Goal: Task Accomplishment & Management: Use online tool/utility

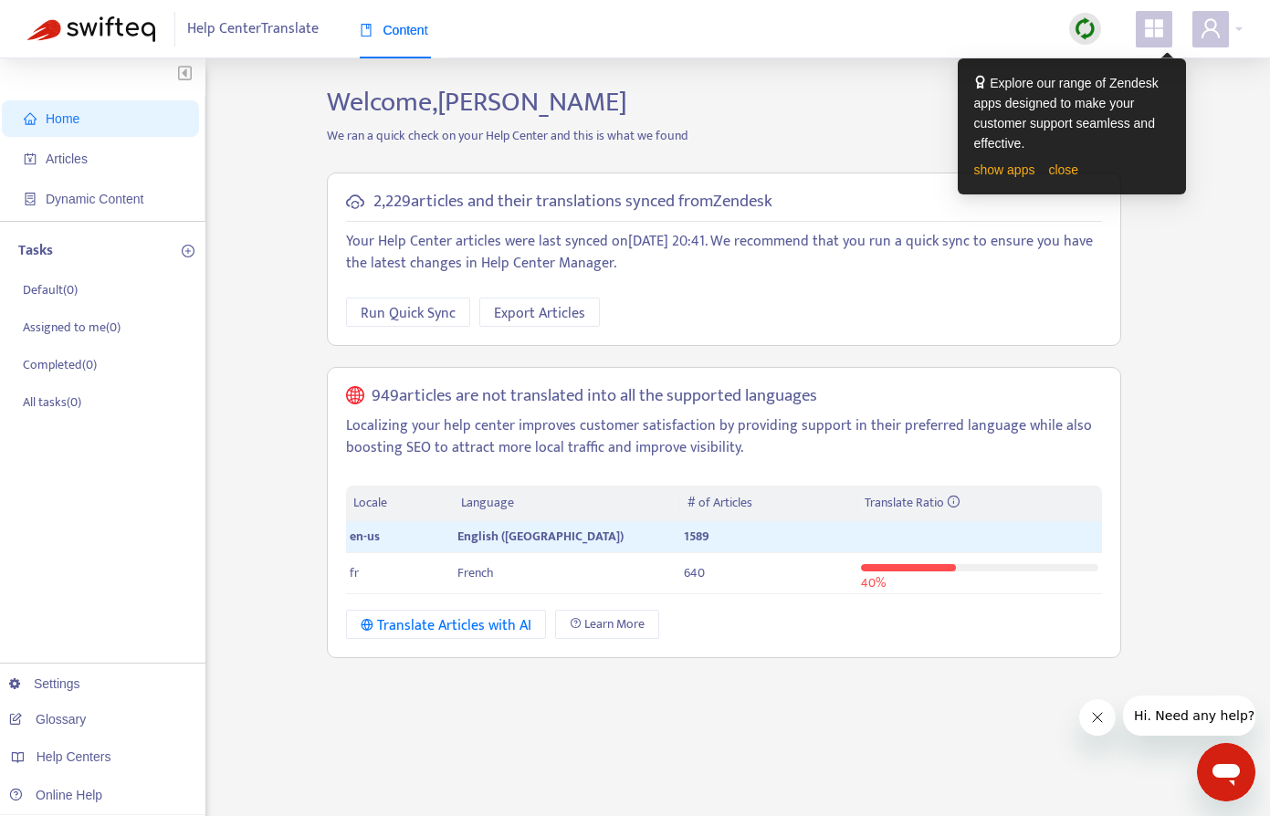
click at [1147, 47] on div "Help Center Translate Content" at bounding box center [635, 29] width 1270 height 58
click at [1153, 30] on icon "appstore" at bounding box center [1154, 28] width 22 height 22
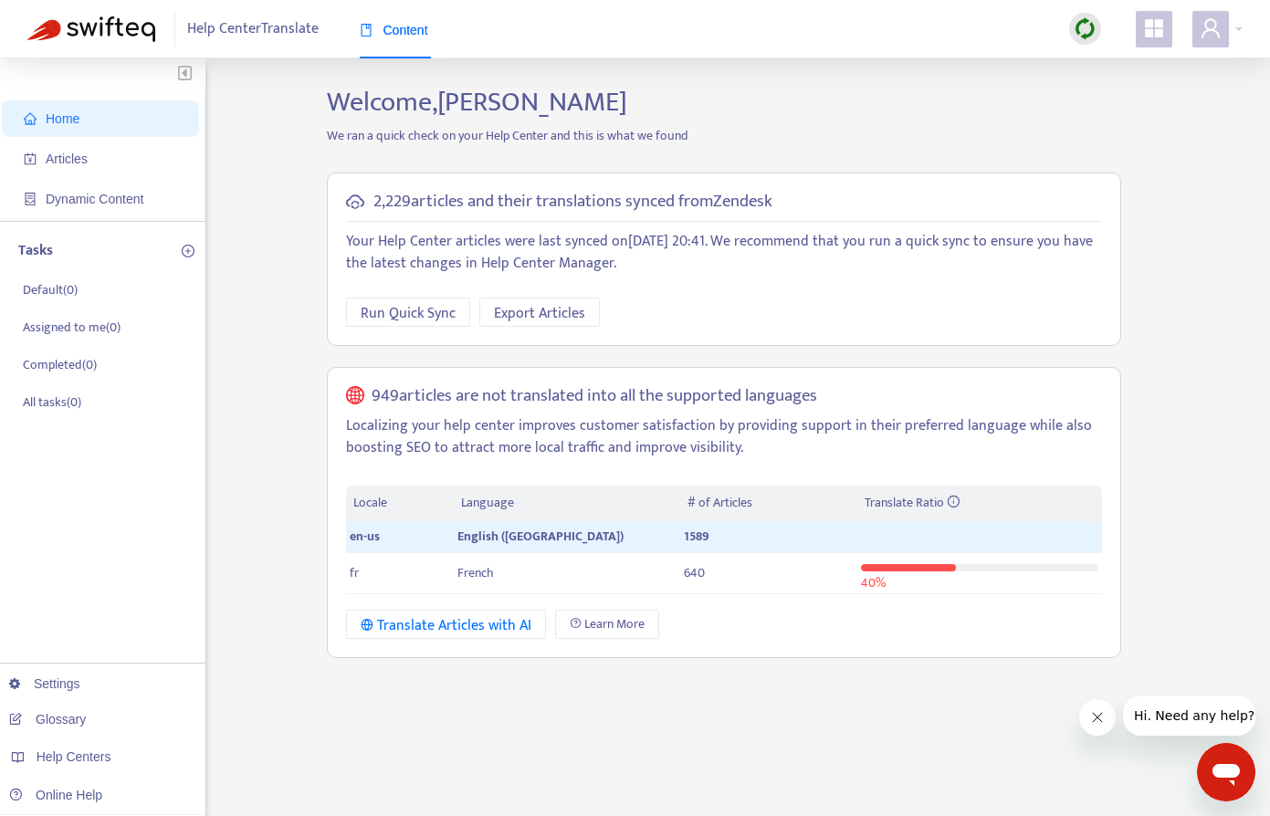
click at [842, 116] on h2 "Welcome, Frank Butty" at bounding box center [724, 102] width 822 height 33
click at [1098, 725] on button "Close message from company" at bounding box center [1097, 718] width 37 height 37
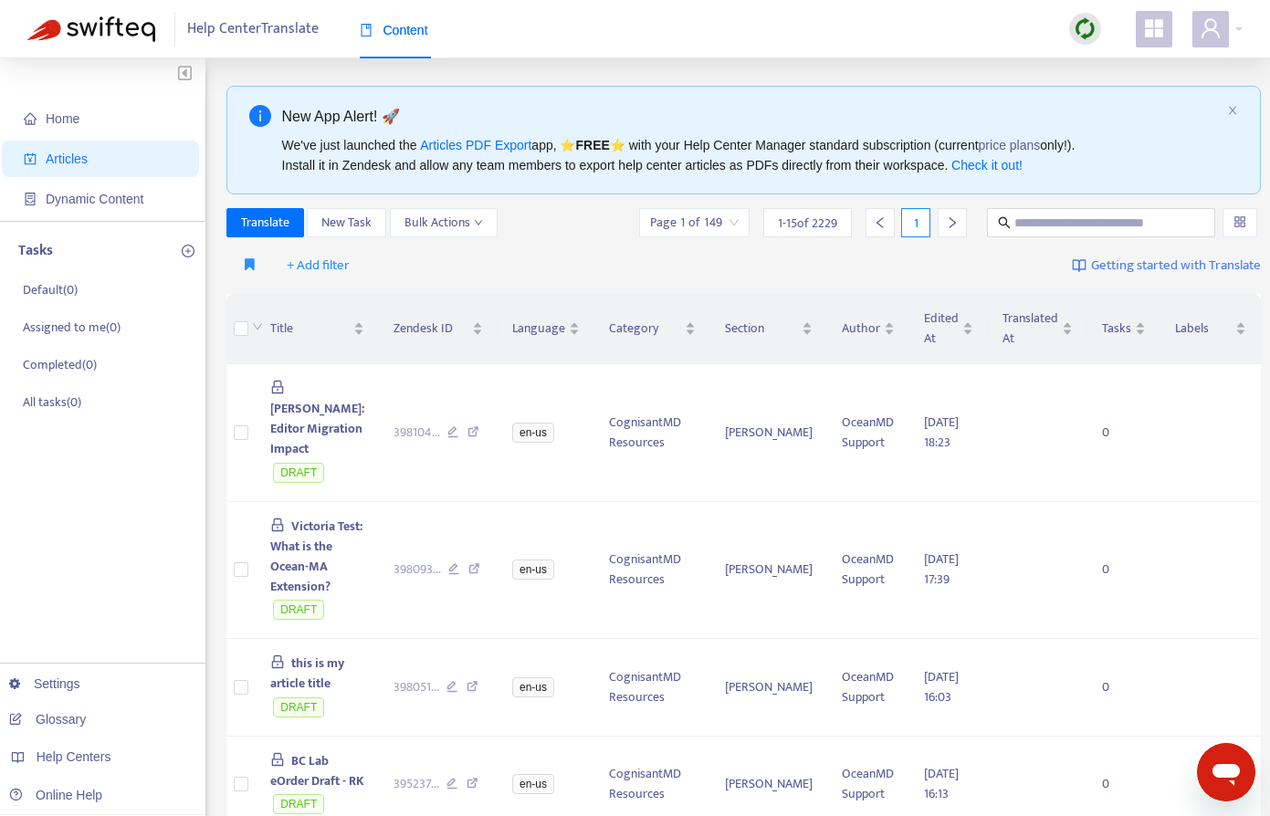
click at [1092, 37] on img at bounding box center [1085, 28] width 23 height 23
click at [1110, 68] on link "Quick Sync" at bounding box center [1123, 66] width 78 height 21
click at [694, 220] on input "search" at bounding box center [694, 222] width 89 height 27
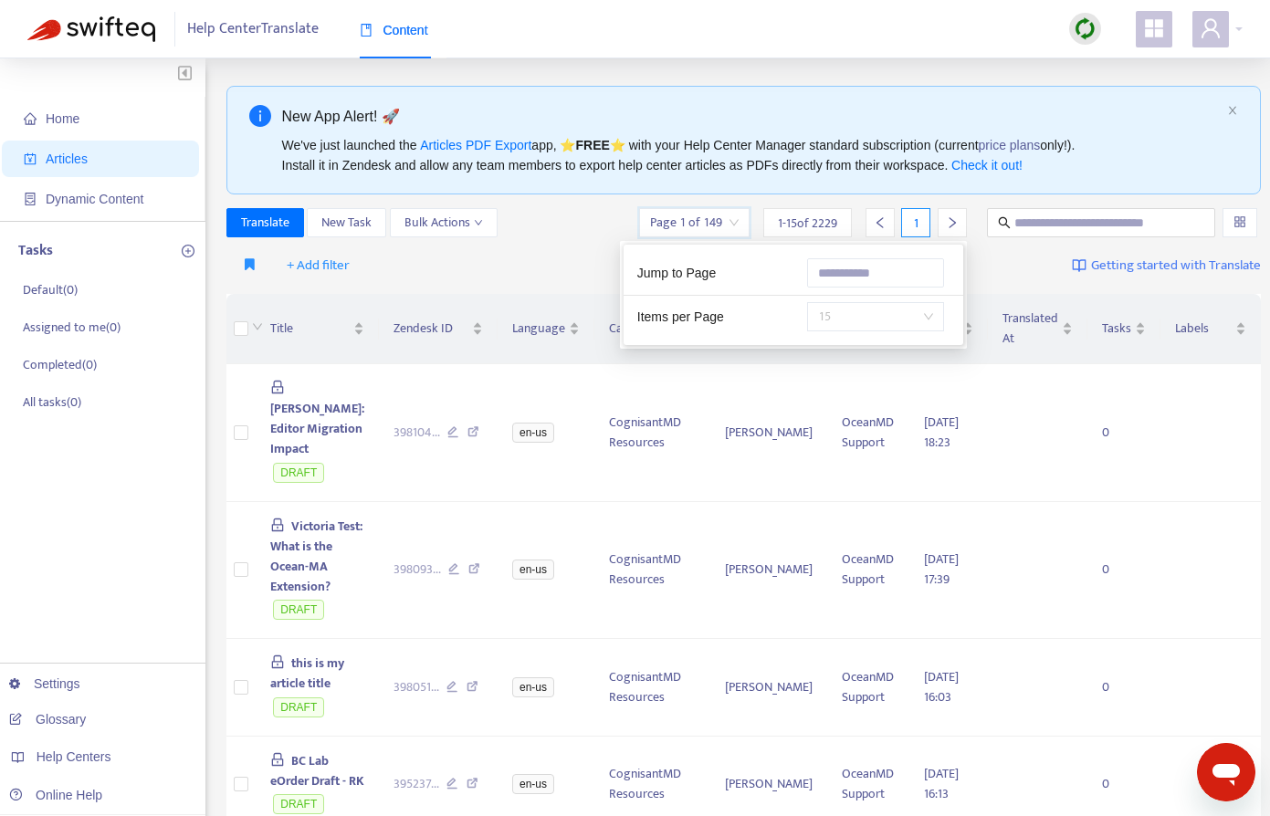
click at [841, 314] on span "15" at bounding box center [875, 316] width 115 height 27
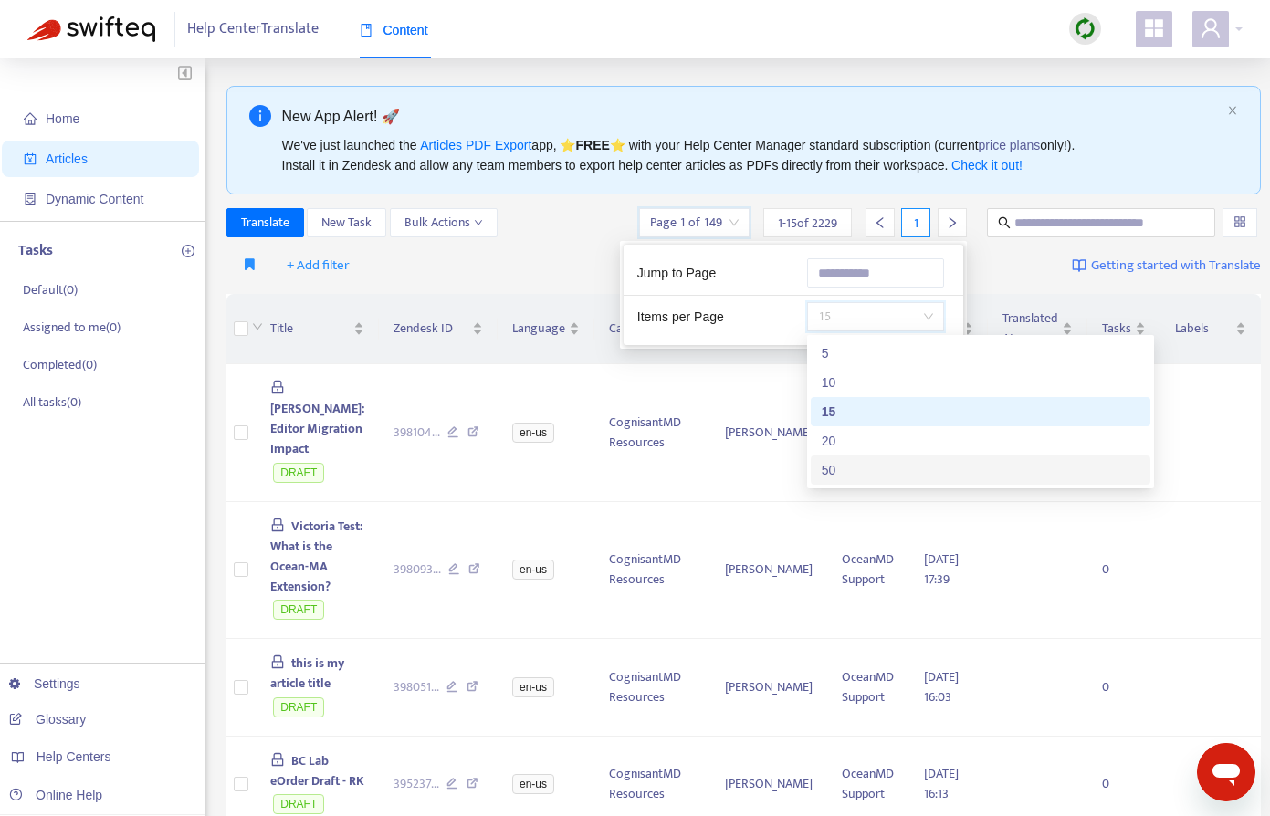
click at [828, 463] on div "50" at bounding box center [981, 470] width 318 height 20
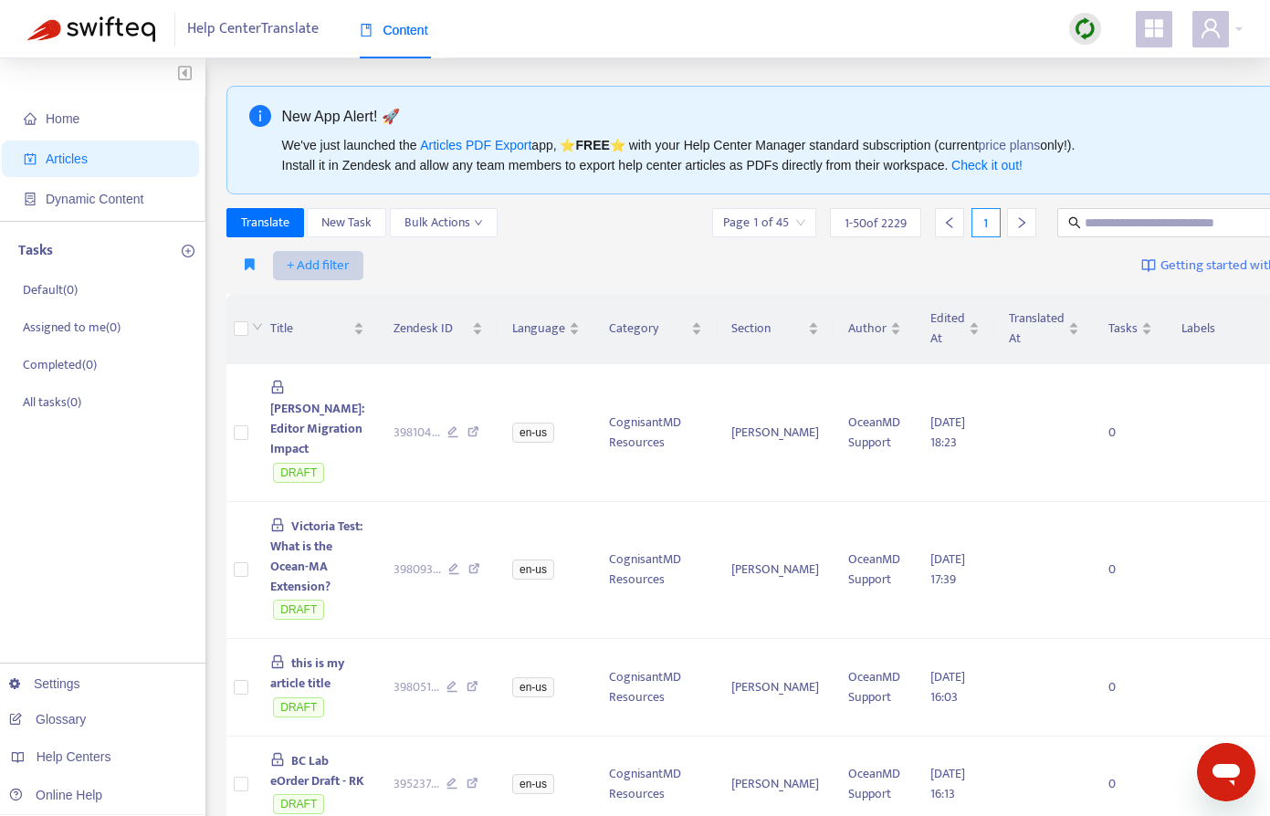
click at [303, 268] on span "+ Add filter" at bounding box center [318, 266] width 63 height 22
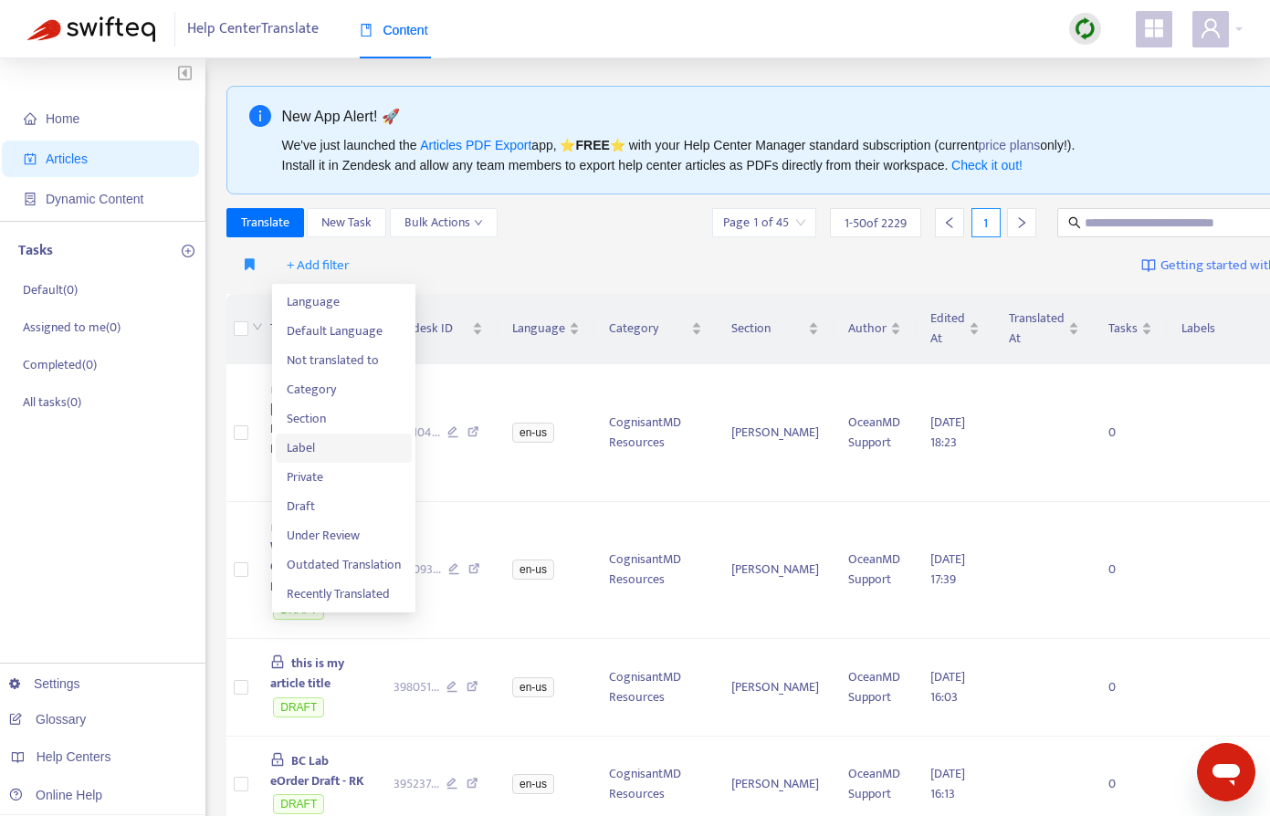
click at [320, 457] on span "Label" at bounding box center [344, 448] width 114 height 20
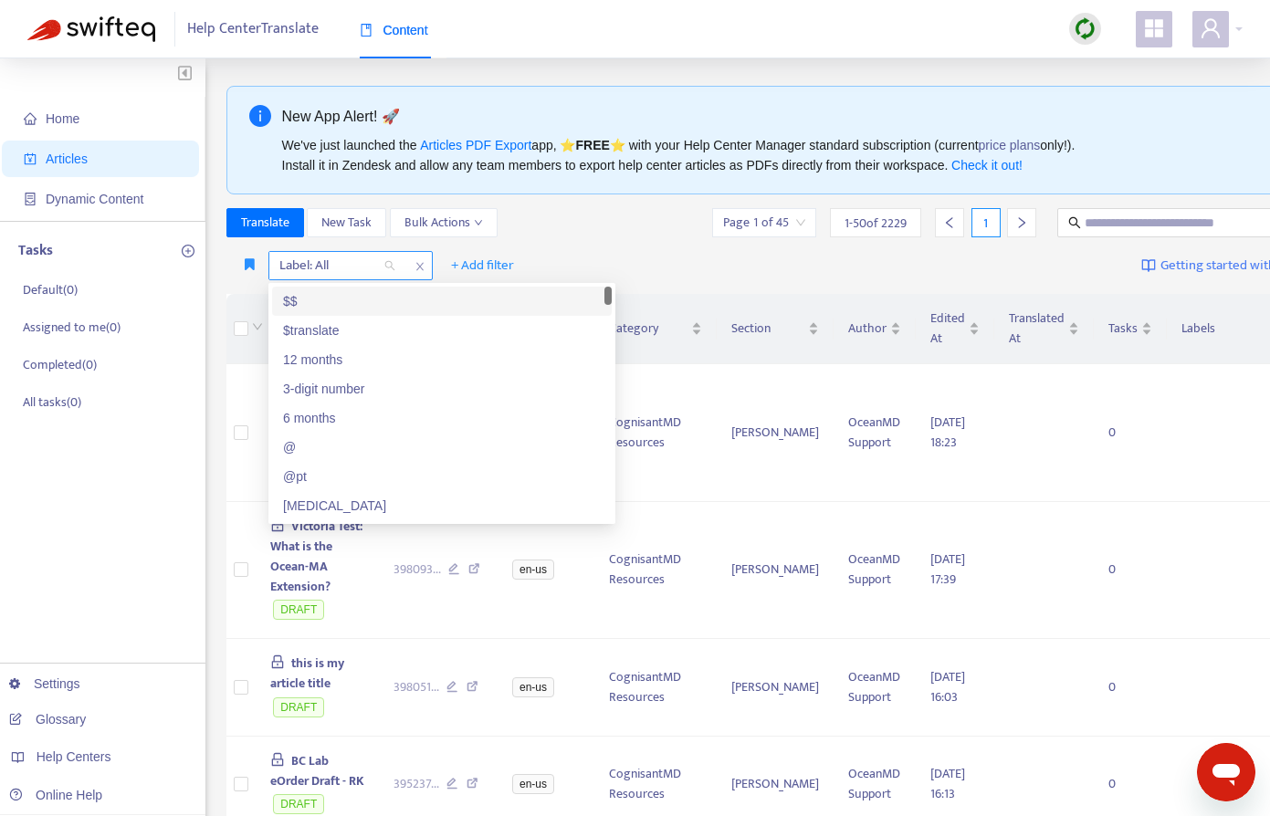
click at [343, 265] on div at bounding box center [328, 266] width 110 height 22
click at [317, 330] on div "$translate" at bounding box center [442, 331] width 318 height 20
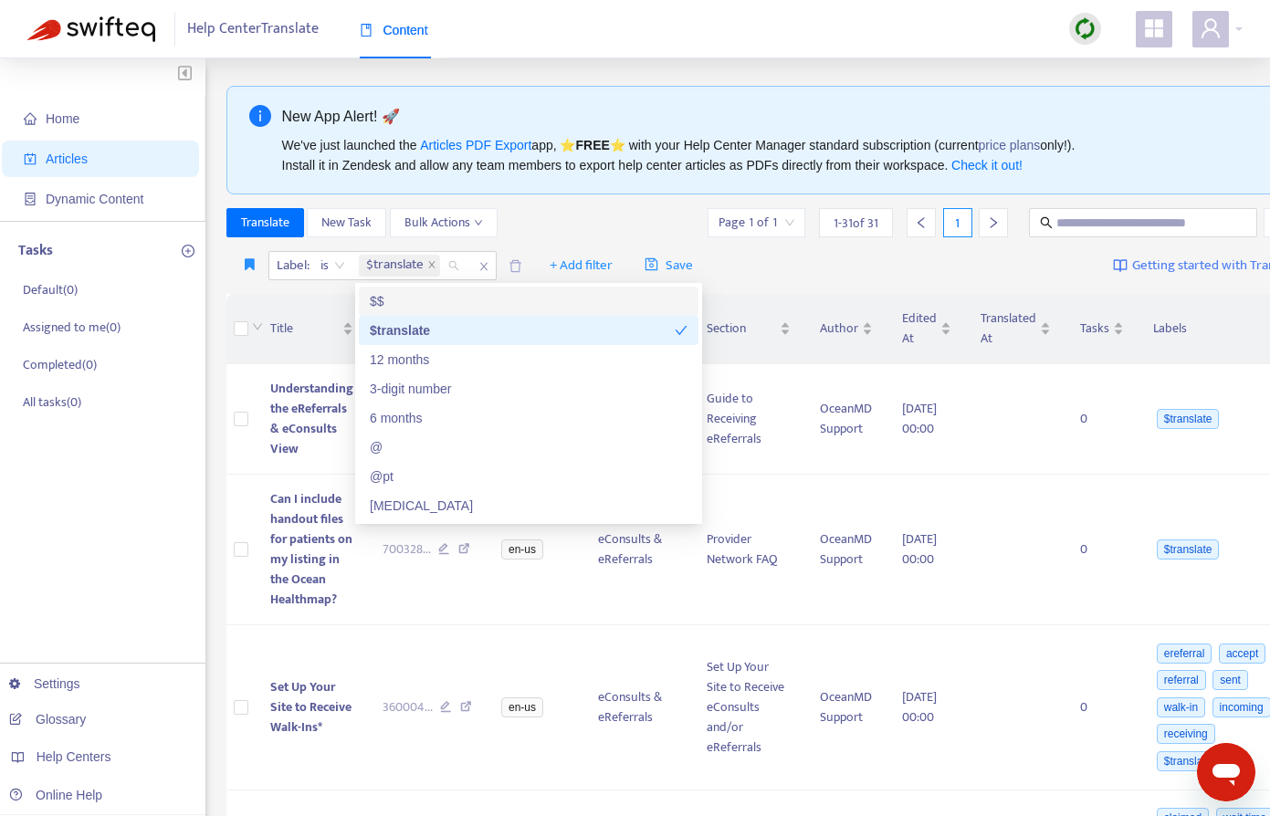
click at [549, 224] on div "Translate New Task Bulk Actions Page 1 of 1 1 - 31 of 31 1" at bounding box center [764, 222] width 1076 height 29
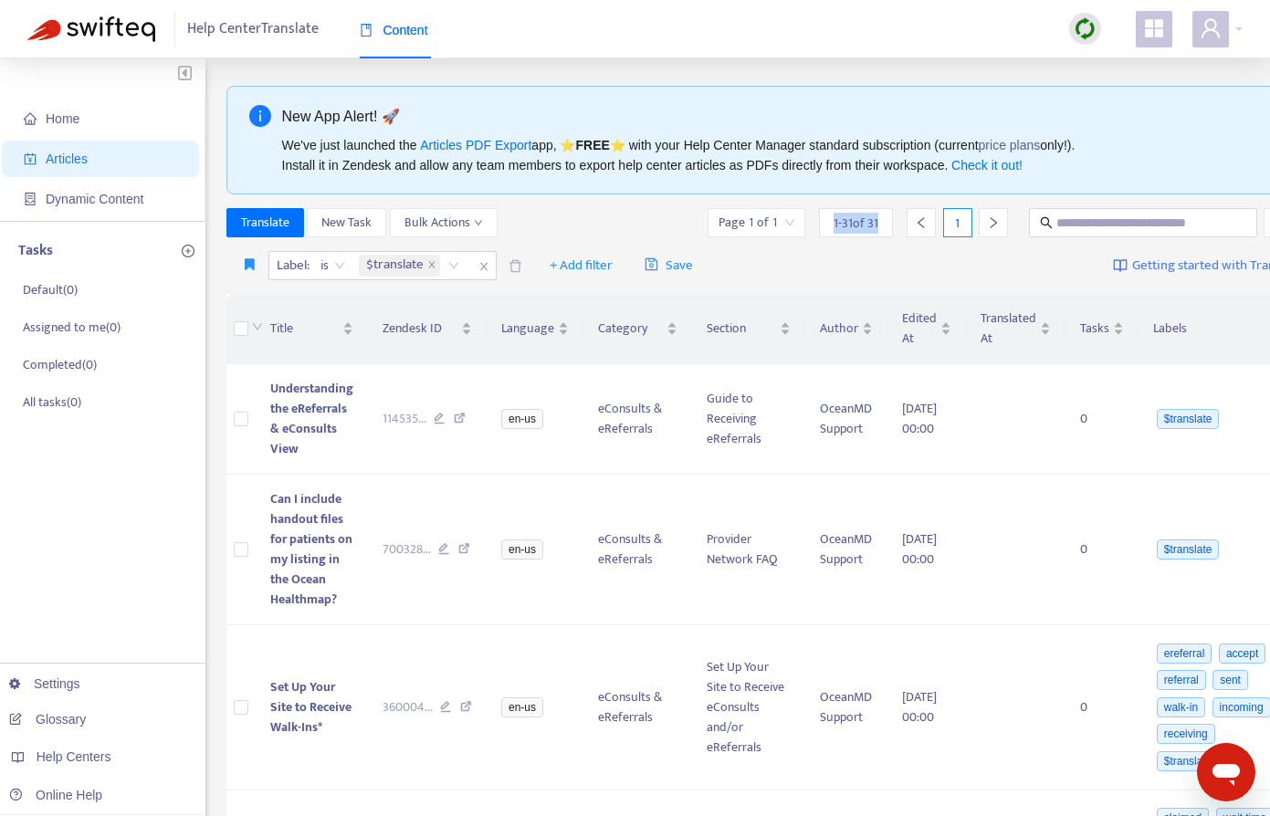
drag, startPoint x: 837, startPoint y: 222, endPoint x: 892, endPoint y: 222, distance: 54.8
click at [892, 222] on div "1 - 31 of 31" at bounding box center [856, 222] width 74 height 29
click at [603, 216] on div "Translate New Task Bulk Actions Page 1 of 1 1 - 31 of 31 1" at bounding box center [764, 222] width 1076 height 29
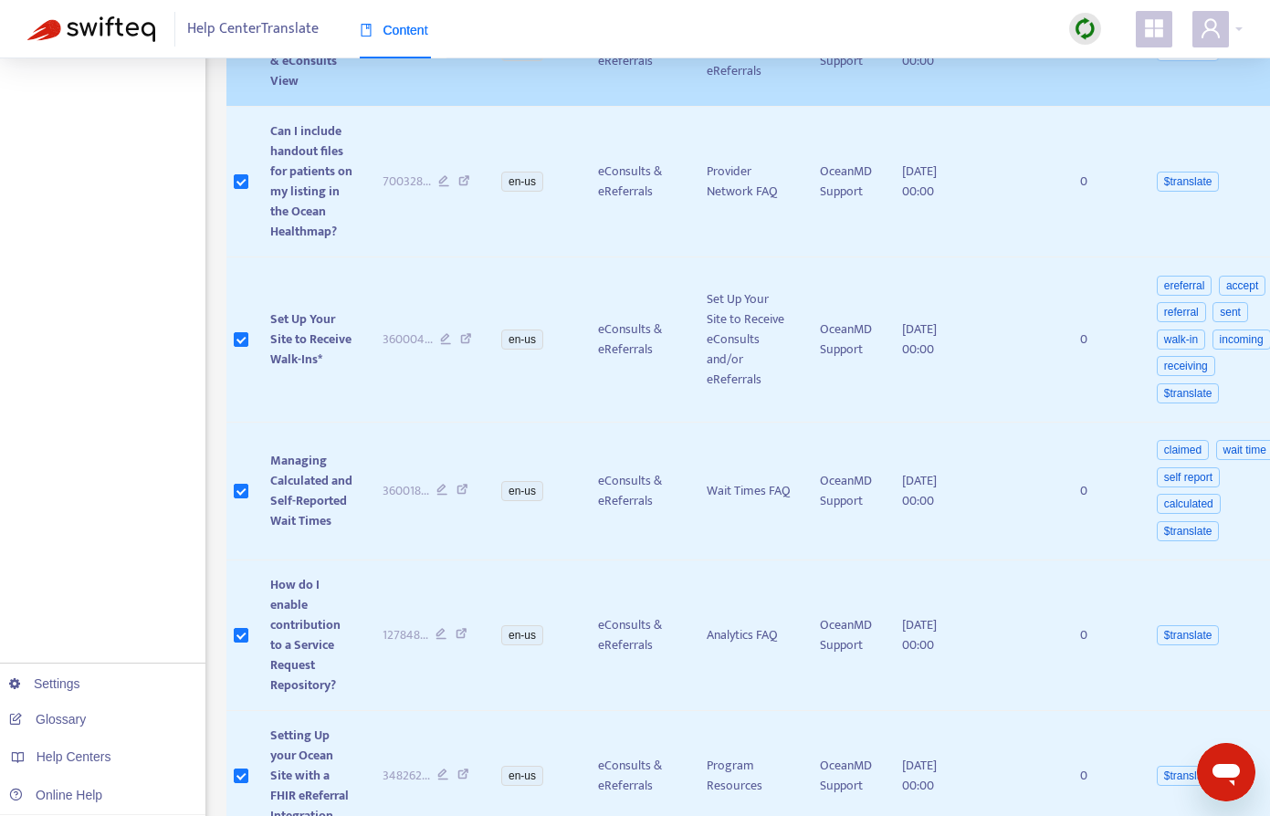
scroll to position [39, 0]
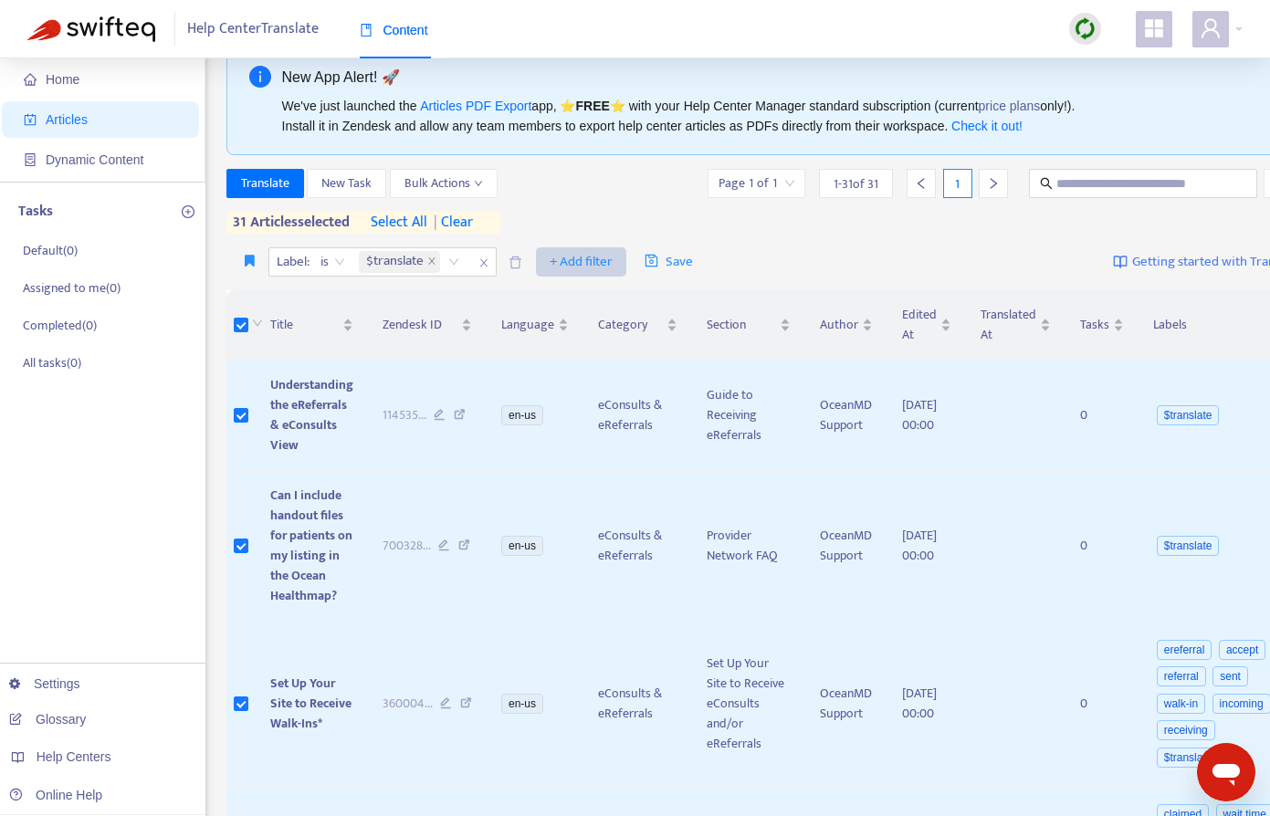
click at [574, 258] on span "+ Add filter" at bounding box center [581, 262] width 63 height 22
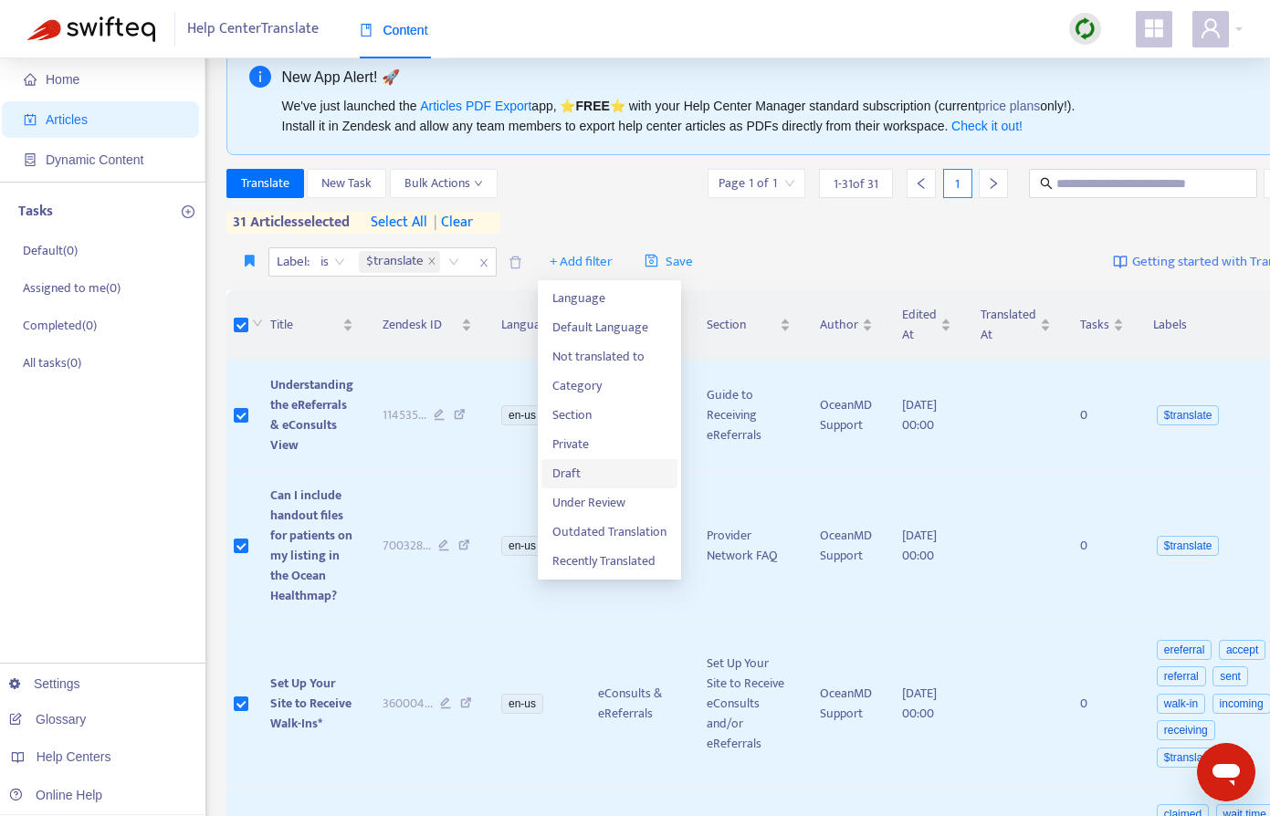
click at [576, 473] on span "Draft" at bounding box center [609, 474] width 114 height 20
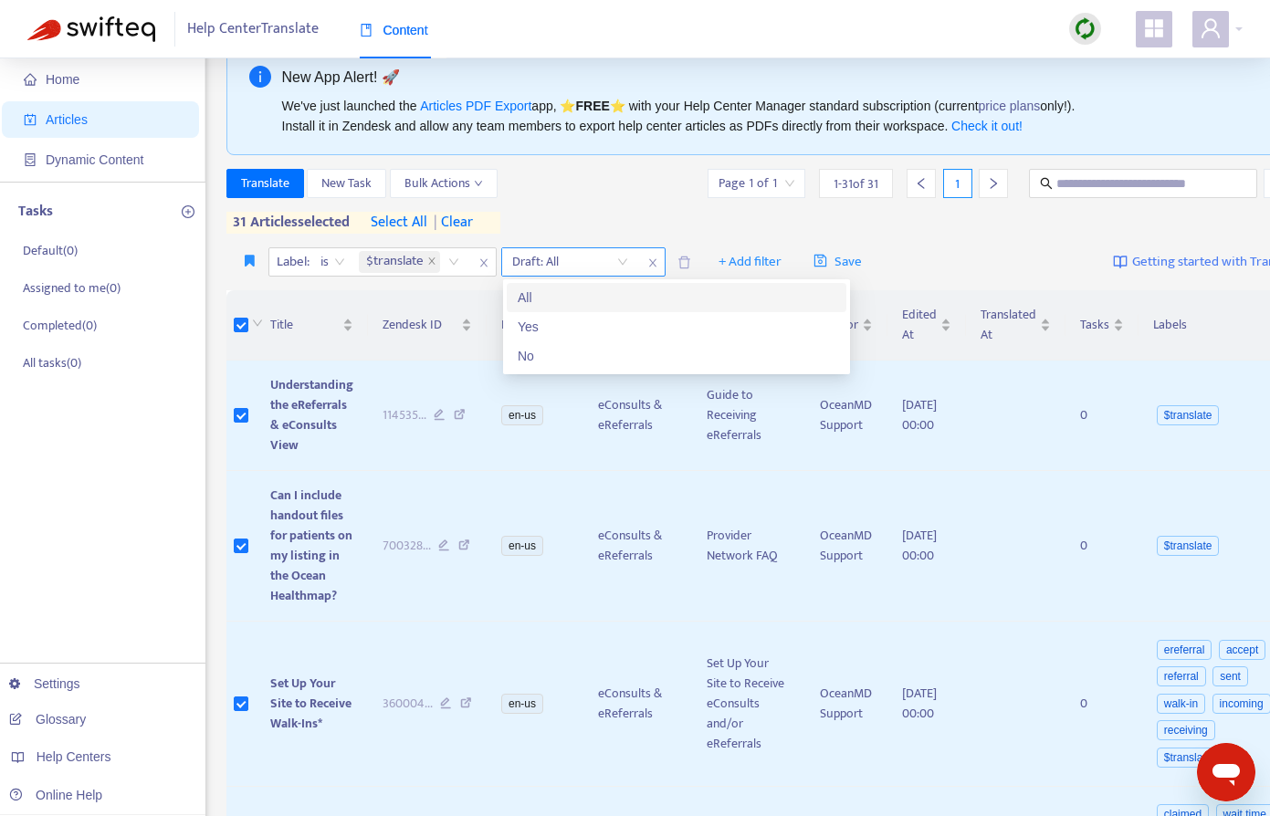
click at [618, 258] on input "search" at bounding box center [570, 261] width 116 height 27
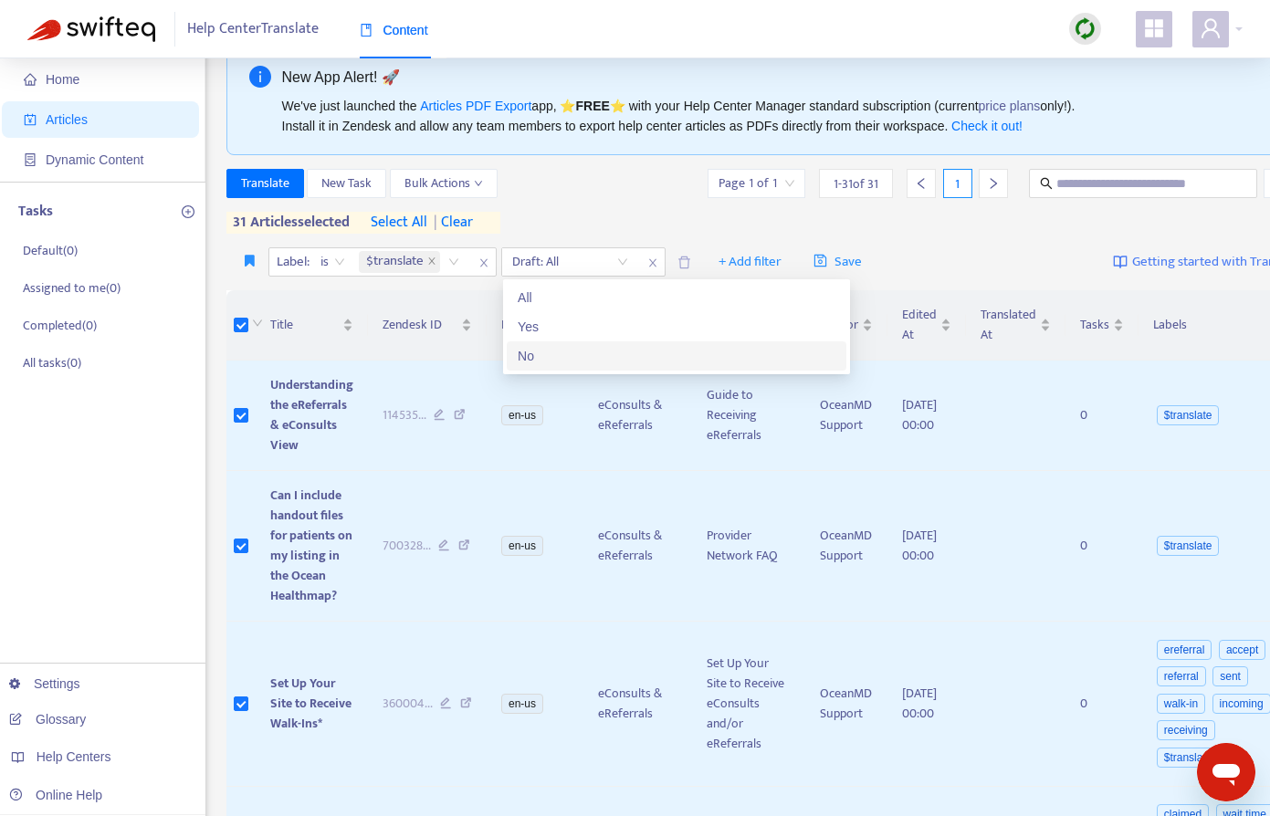
click at [539, 352] on div "No" at bounding box center [677, 356] width 318 height 20
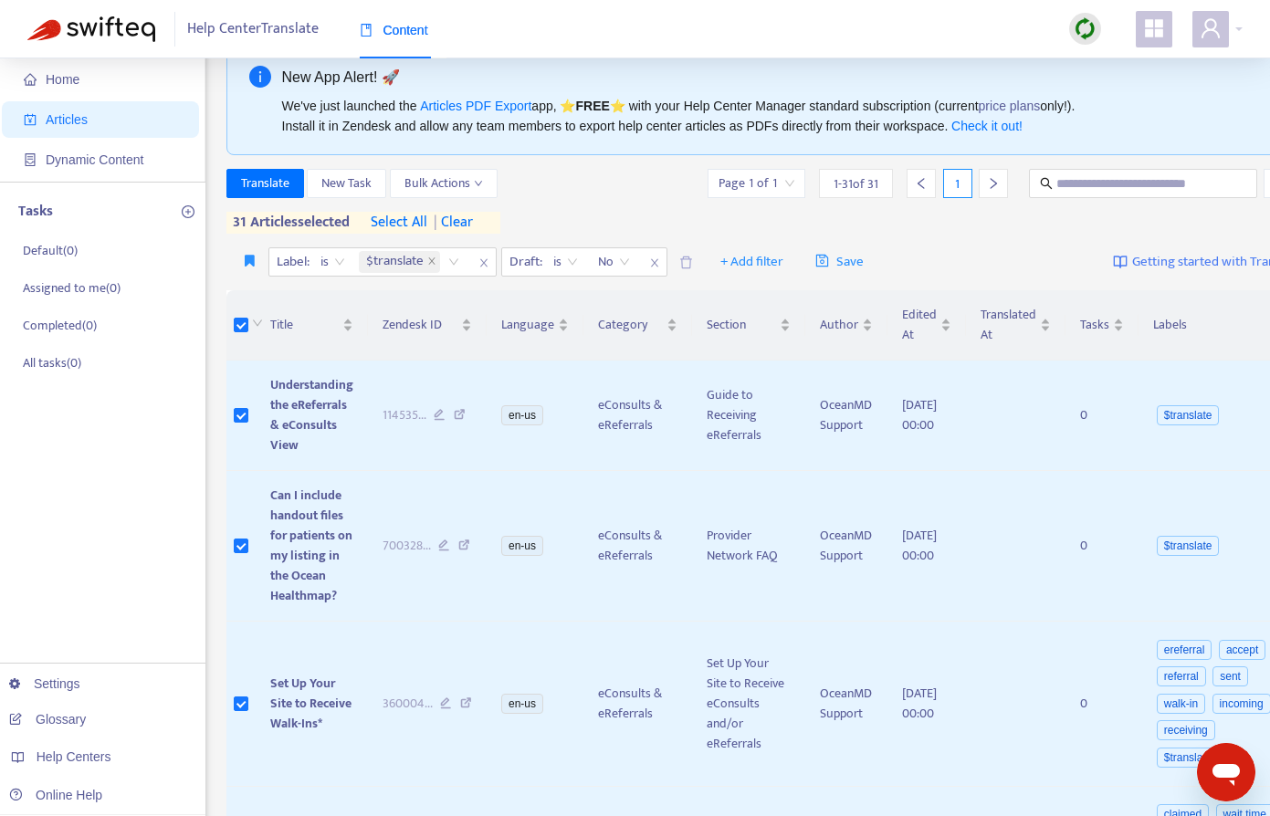
click at [596, 221] on div "Translate New Task Bulk Actions Page 1 of 1 1 - 31 of 31 1 31 articles selected…" at bounding box center [764, 201] width 1076 height 65
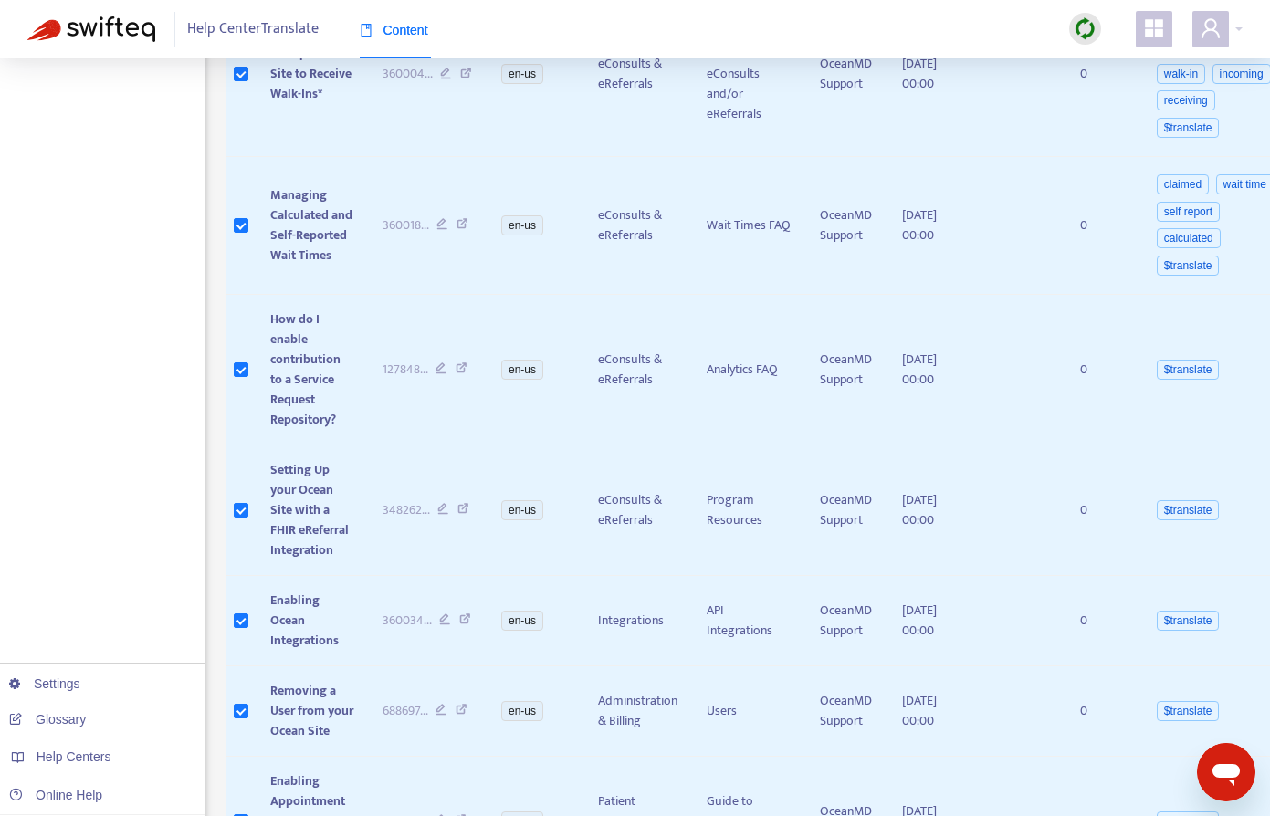
scroll to position [0, 0]
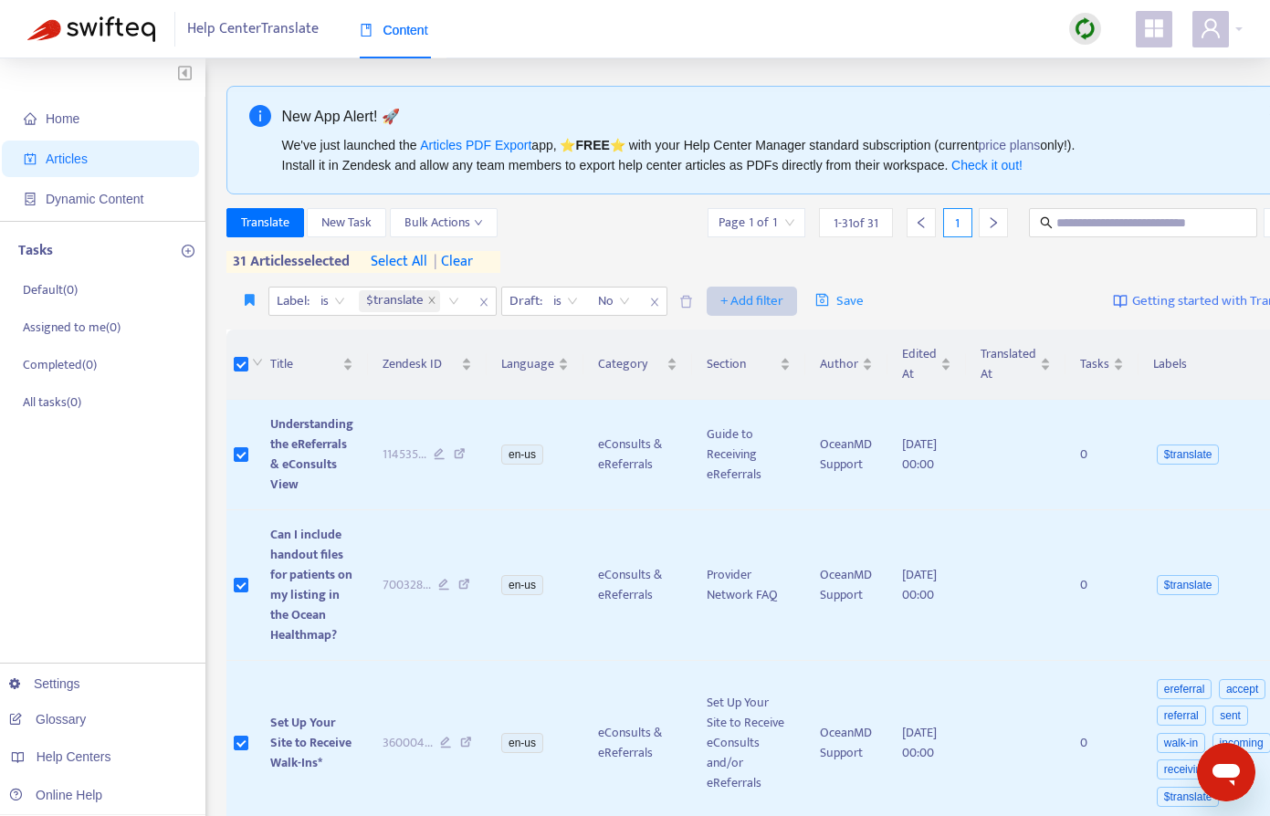
click at [758, 301] on span "+ Add filter" at bounding box center [752, 301] width 63 height 22
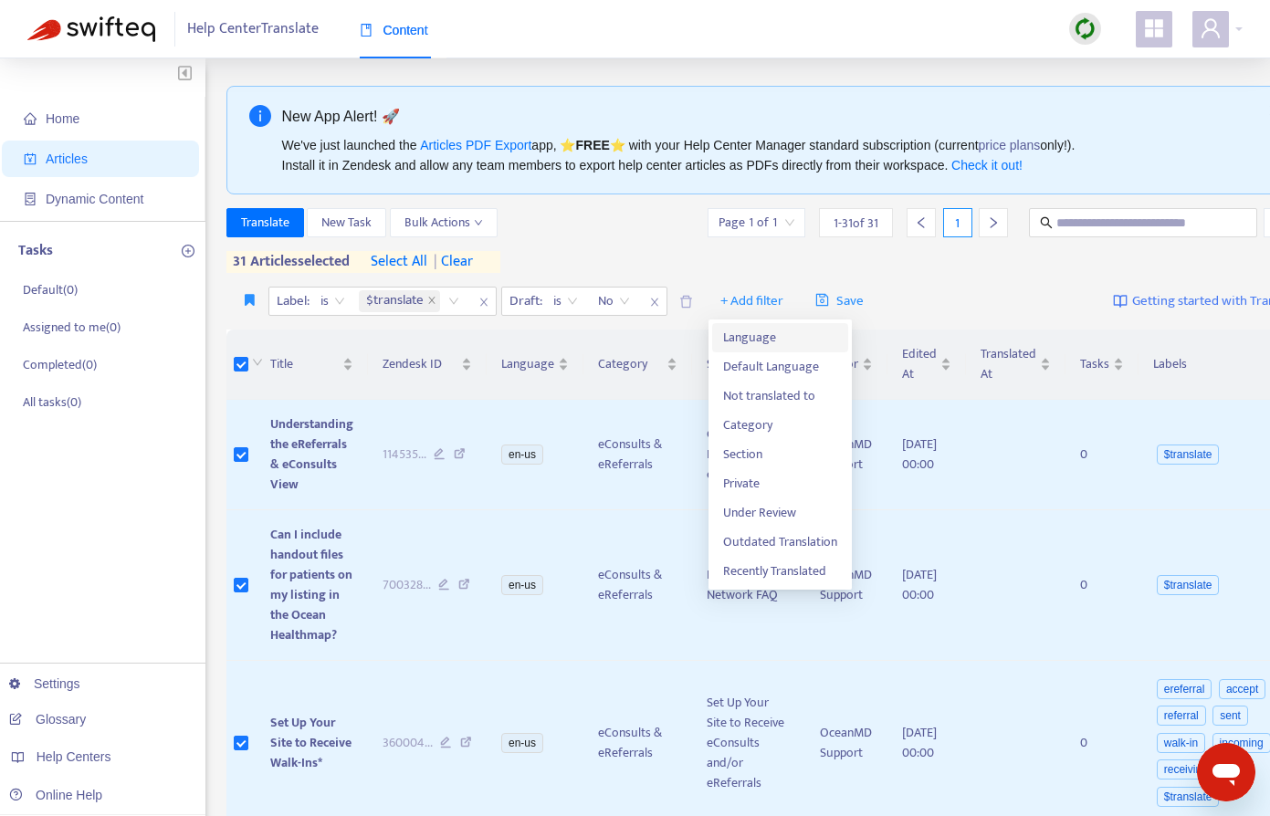
click at [753, 330] on span "Language" at bounding box center [780, 338] width 114 height 20
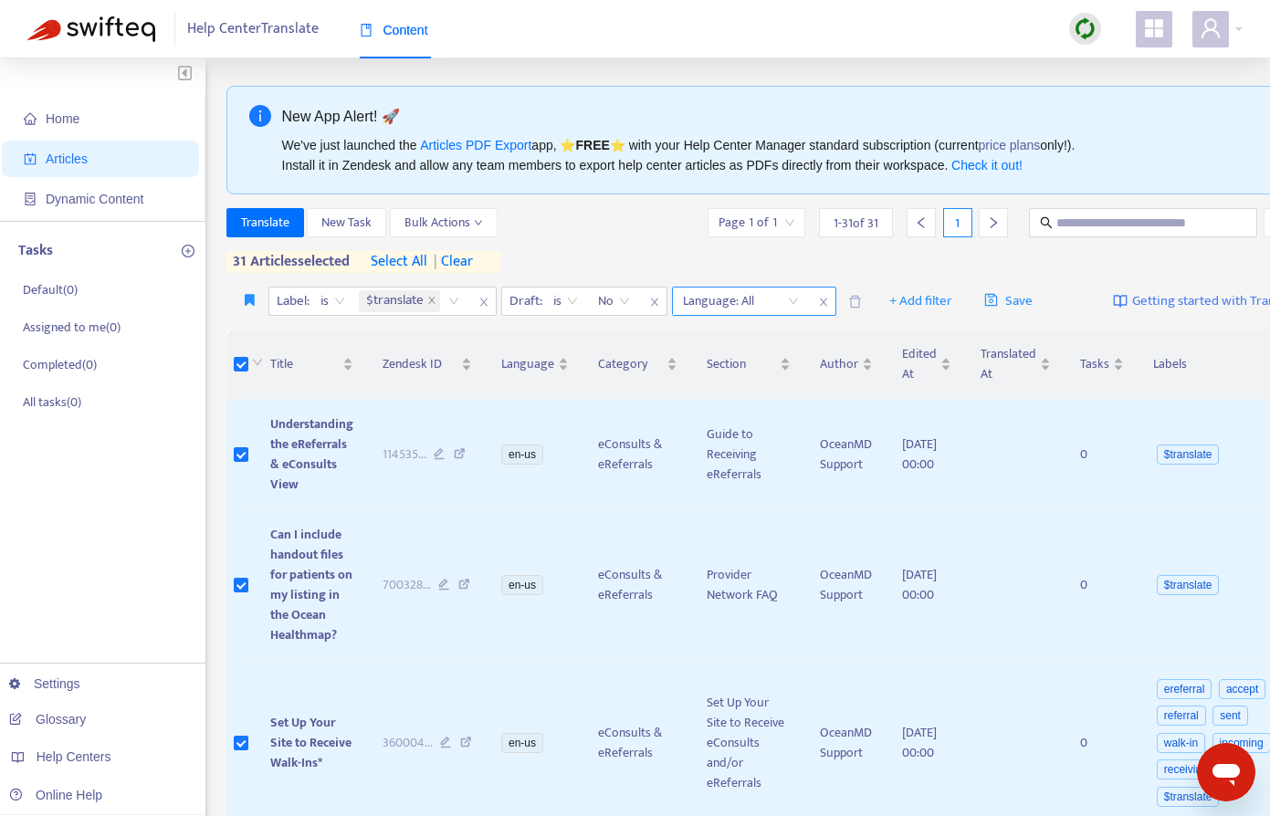
click at [783, 301] on div at bounding box center [732, 301] width 110 height 22
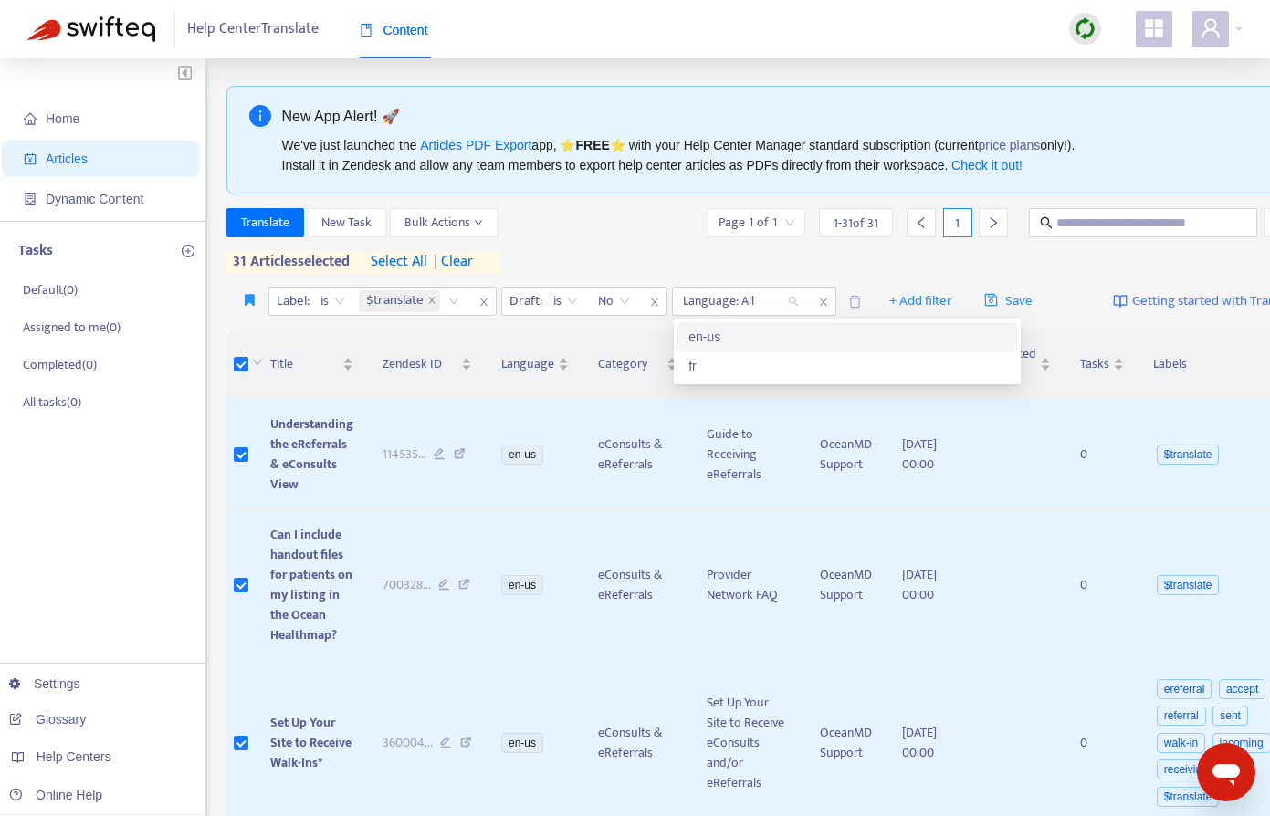
click at [722, 339] on div "en-us" at bounding box center [848, 337] width 318 height 20
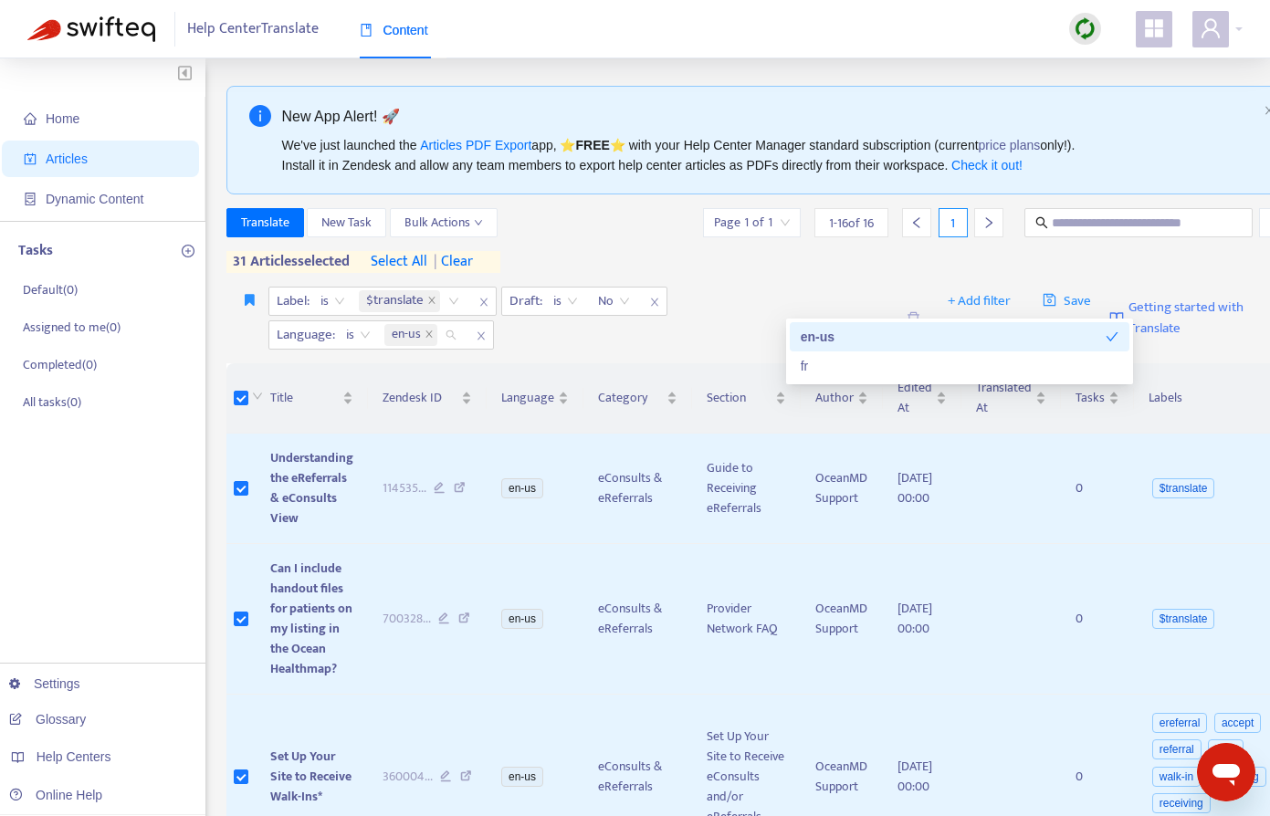
click at [692, 276] on div "Translate New Task Bulk Actions Page 1 of 1 1 - 16 of 16 1 31 articles selected…" at bounding box center [761, 244] width 1071 height 72
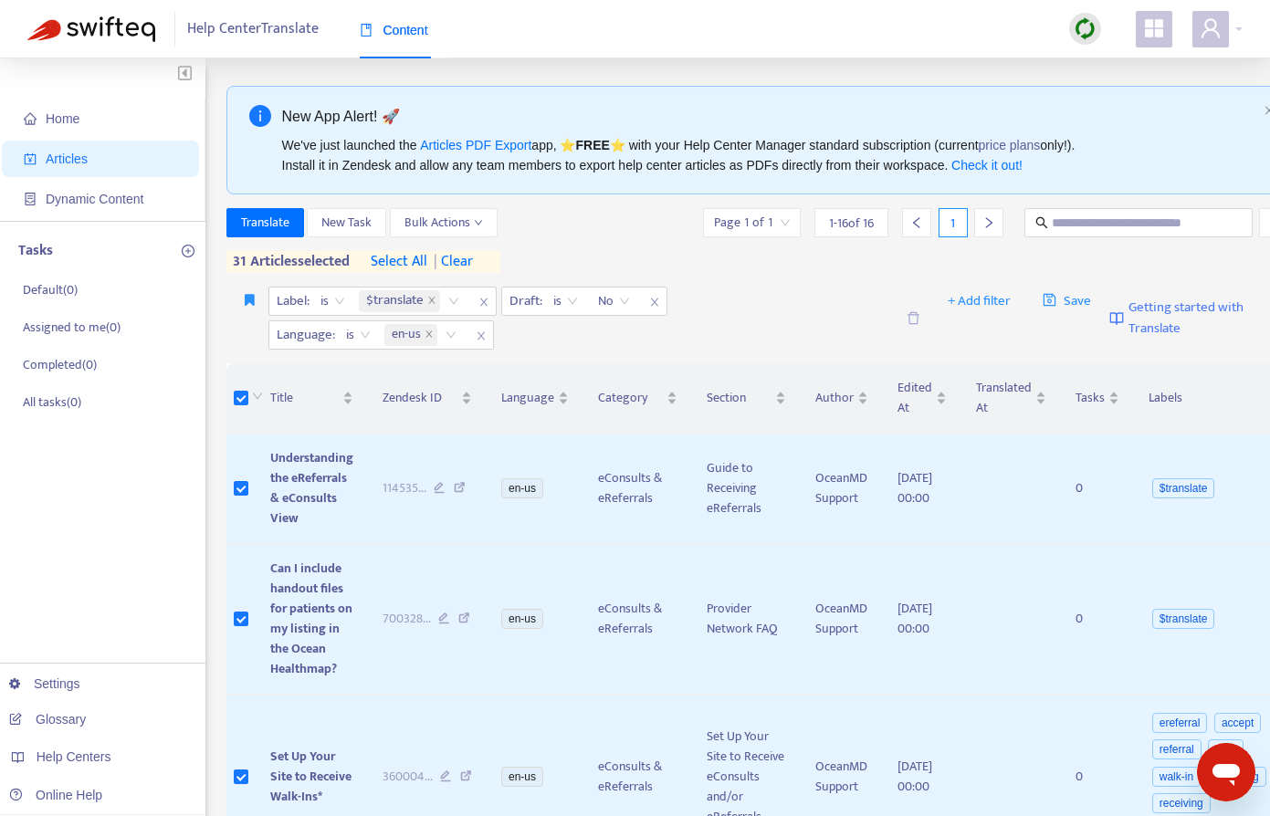
click at [460, 264] on span "| clear" at bounding box center [450, 262] width 46 height 22
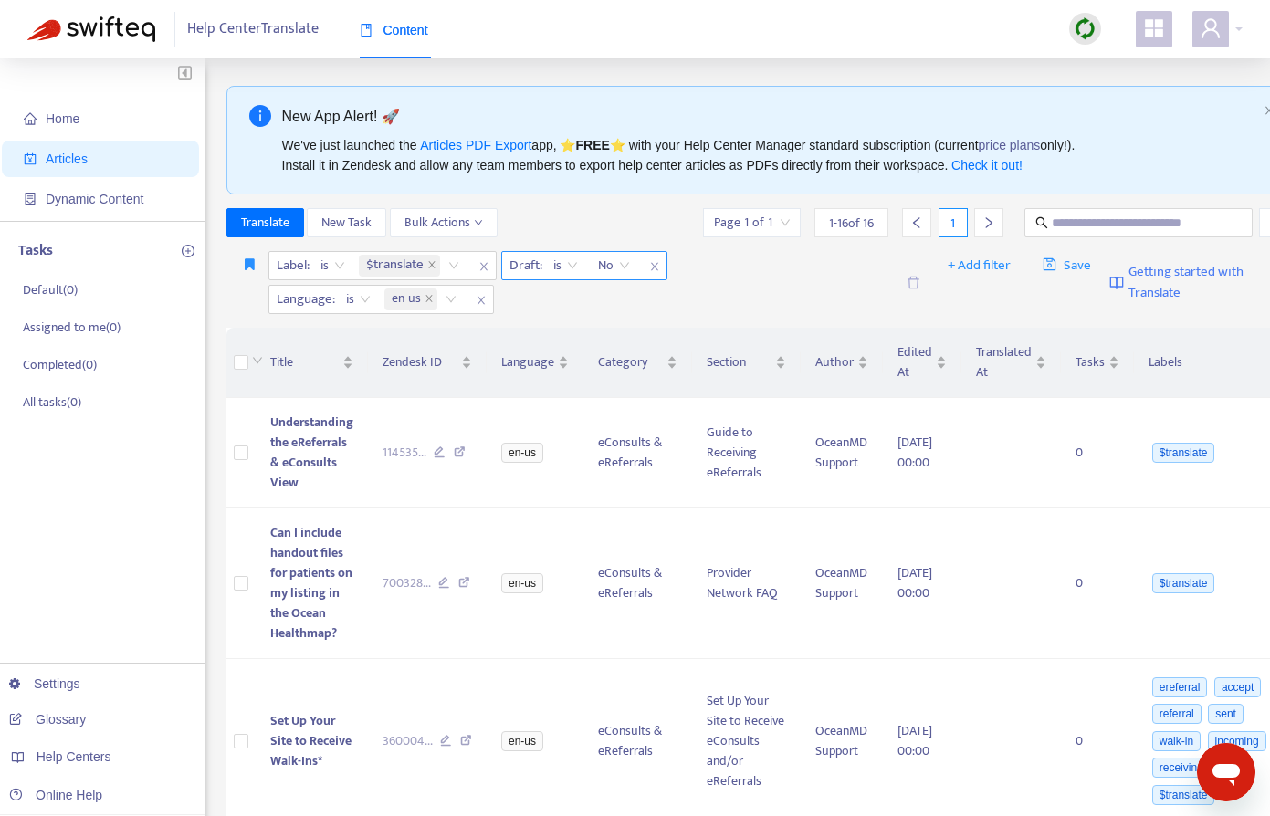
click at [658, 268] on icon "close" at bounding box center [654, 266] width 11 height 11
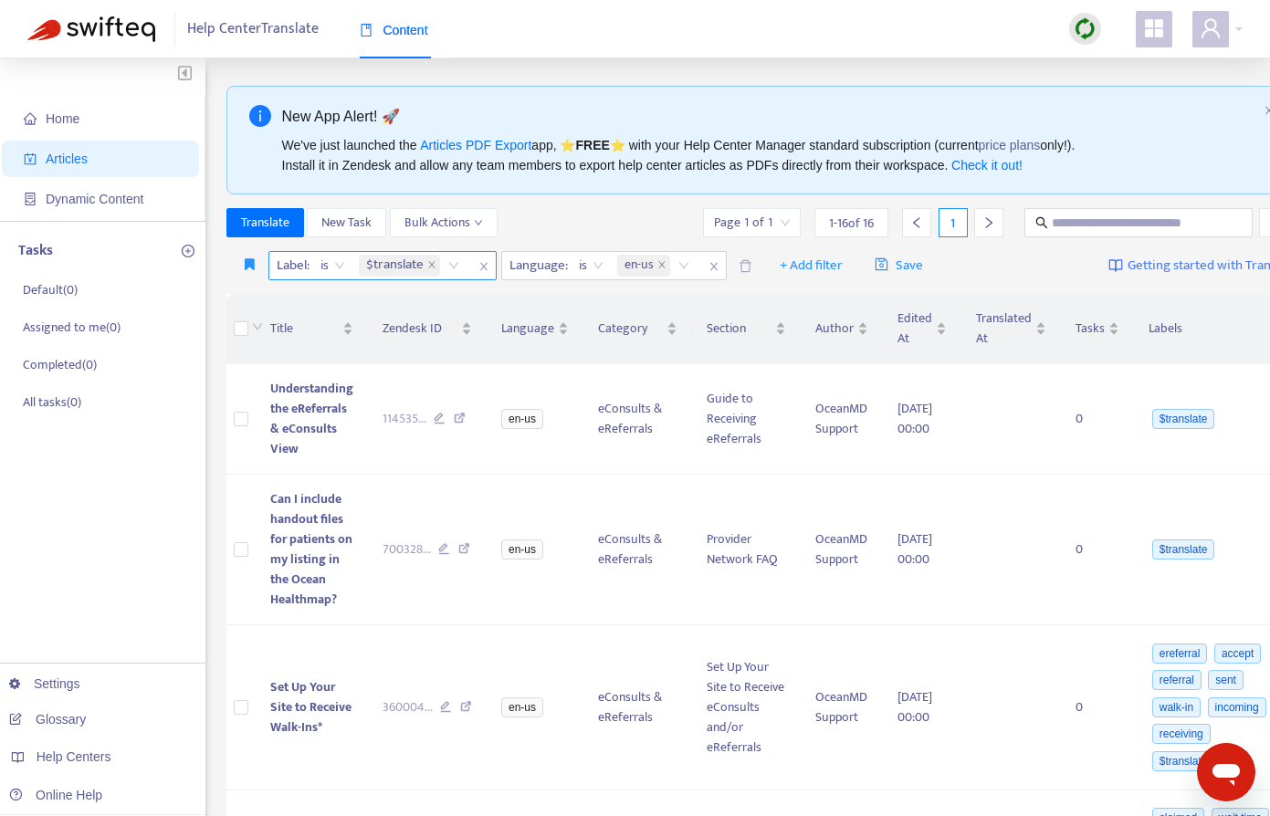
click at [484, 268] on icon "close" at bounding box center [484, 266] width 11 height 11
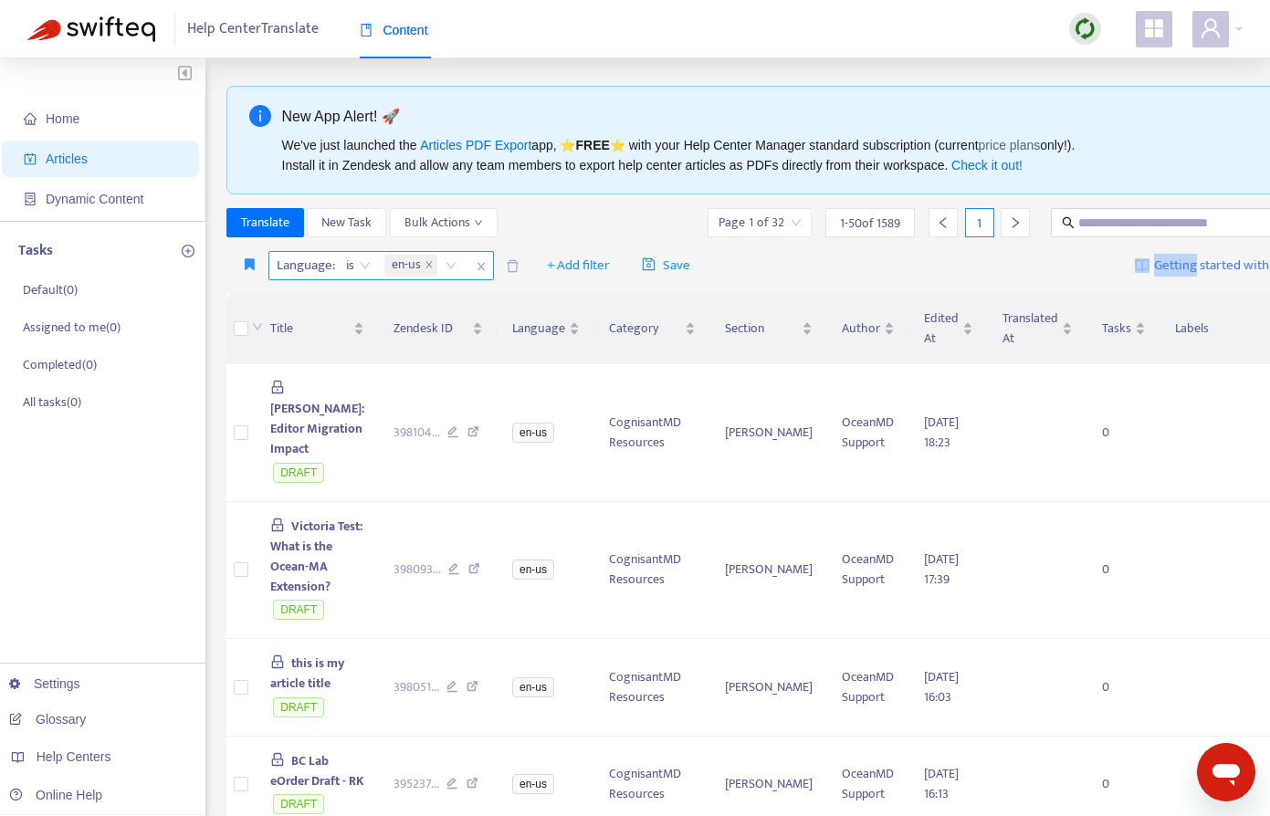
click at [484, 268] on icon "close" at bounding box center [481, 266] width 11 height 11
click at [585, 247] on div "+ Add filter Getting started with Translate" at bounding box center [778, 266] width 1104 height 43
click at [324, 271] on span "+ Add filter" at bounding box center [318, 266] width 63 height 22
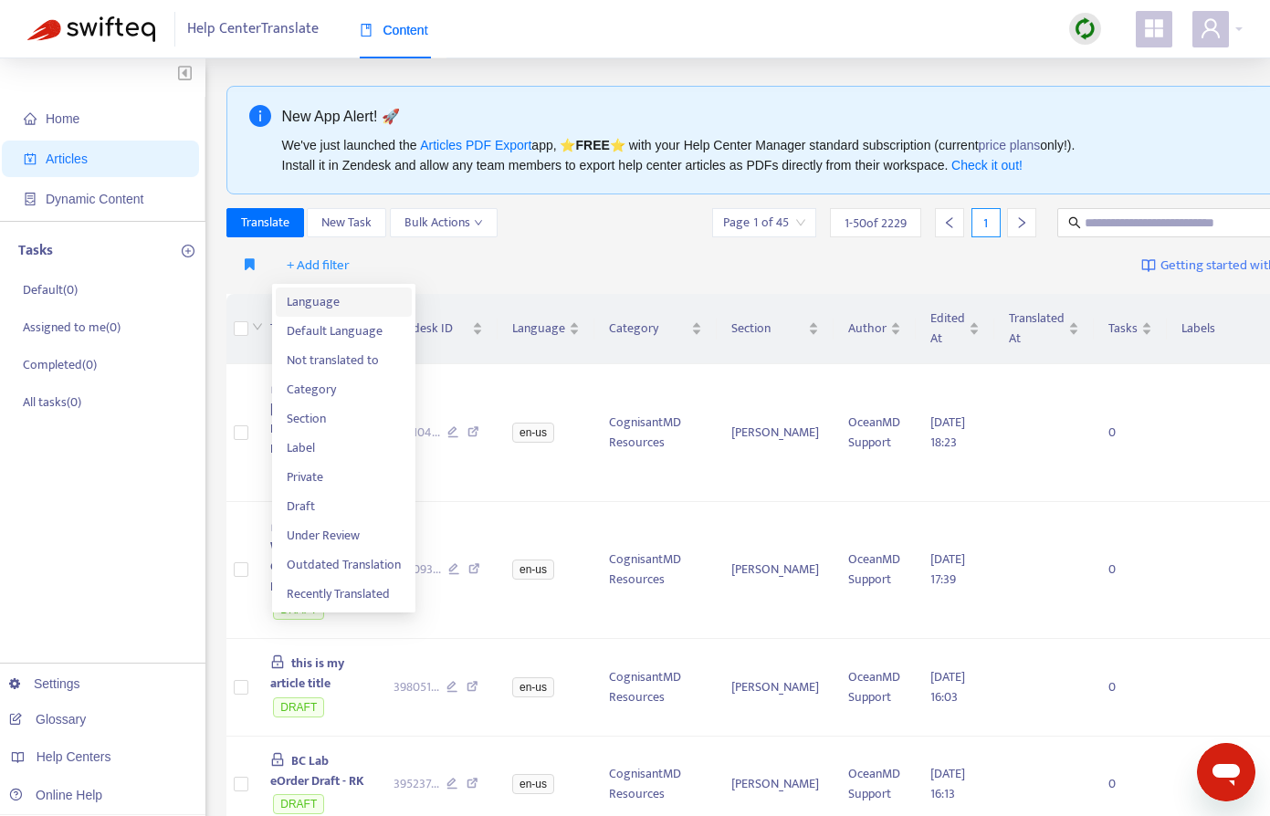
click at [320, 300] on span "Language" at bounding box center [344, 302] width 114 height 20
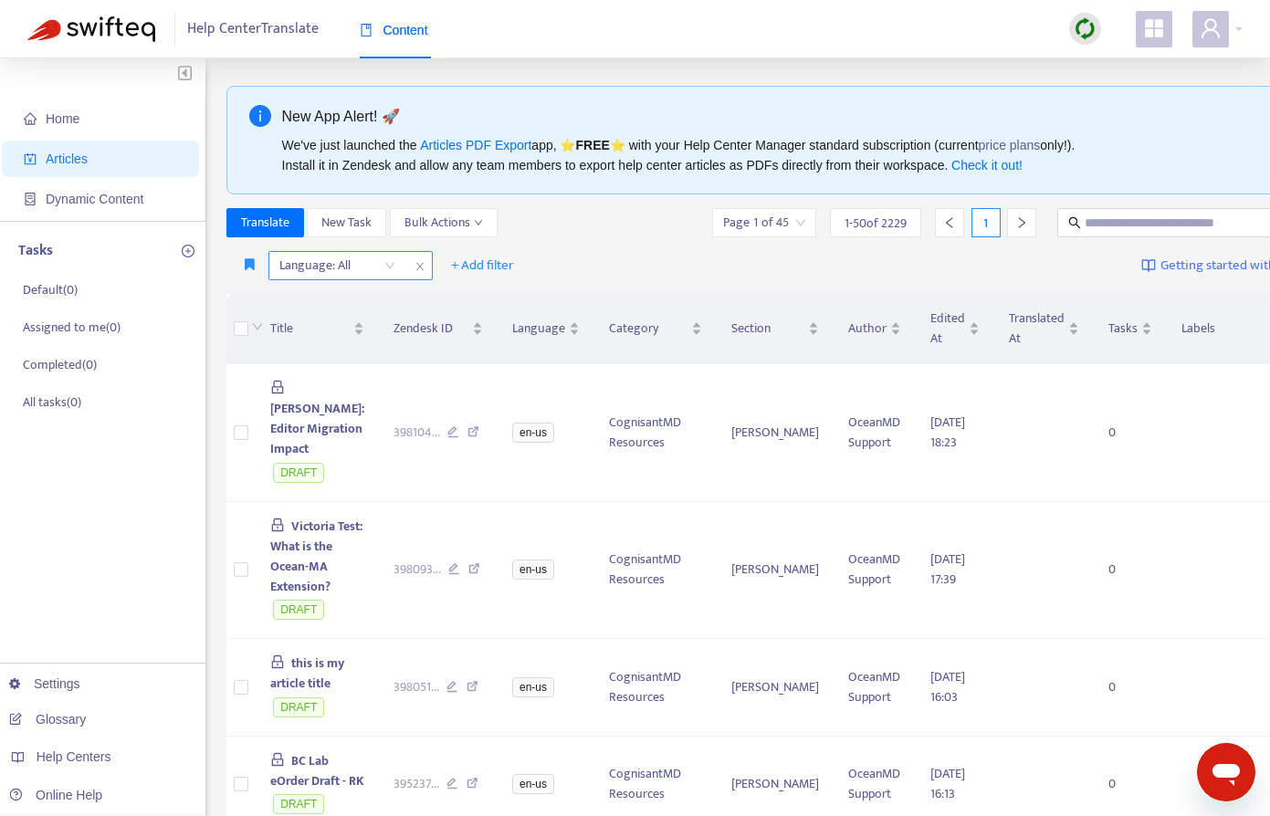
click at [390, 262] on div "Language: All" at bounding box center [337, 265] width 136 height 27
click at [320, 303] on div "en-us" at bounding box center [442, 301] width 318 height 20
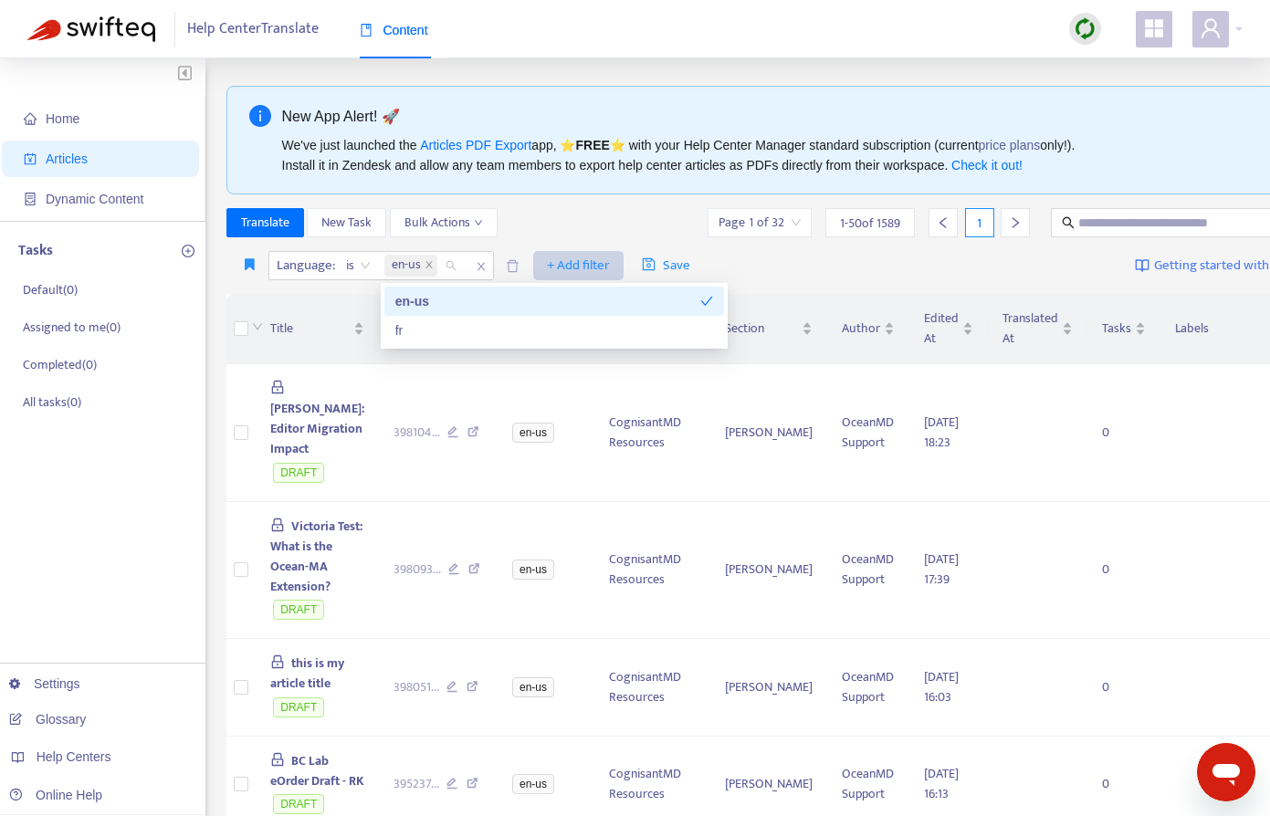
click at [566, 262] on span "+ Add filter" at bounding box center [578, 266] width 63 height 22
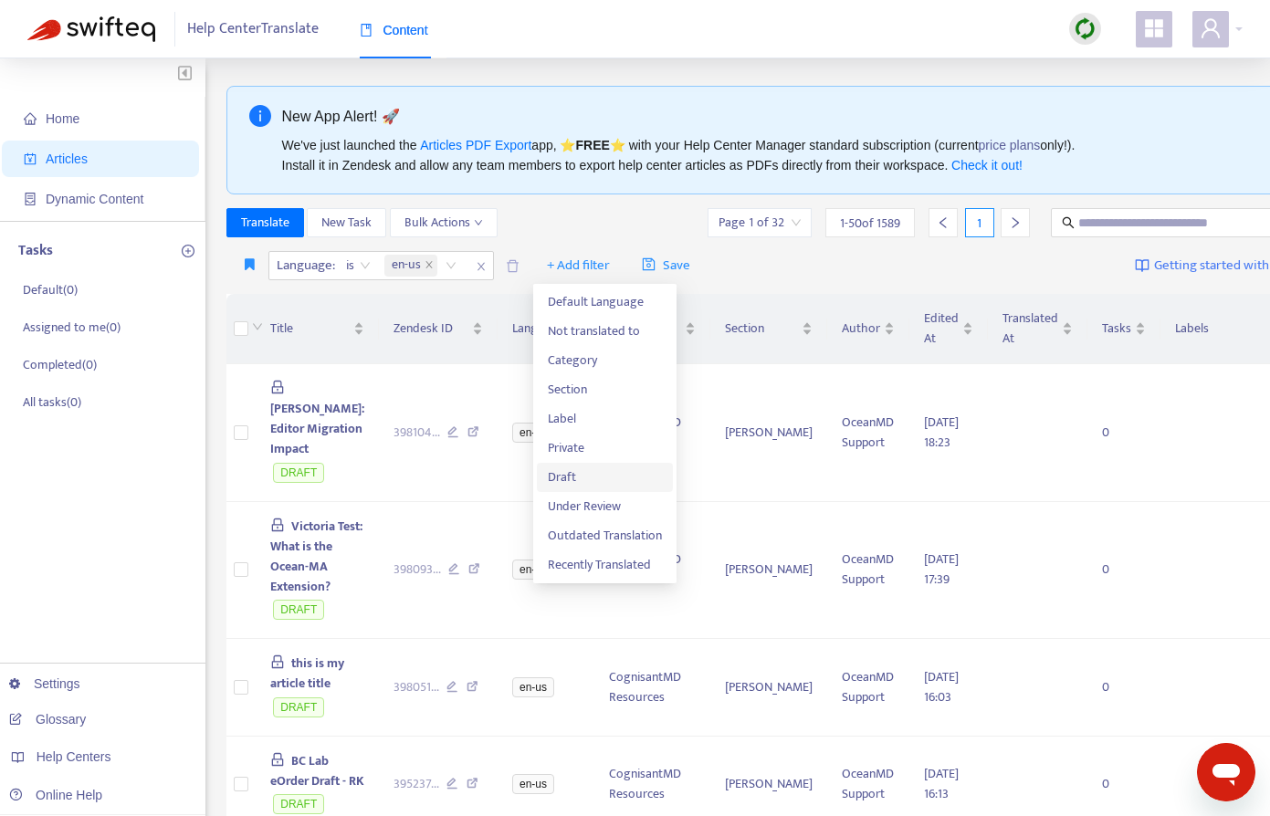
click at [563, 477] on span "Draft" at bounding box center [605, 478] width 114 height 20
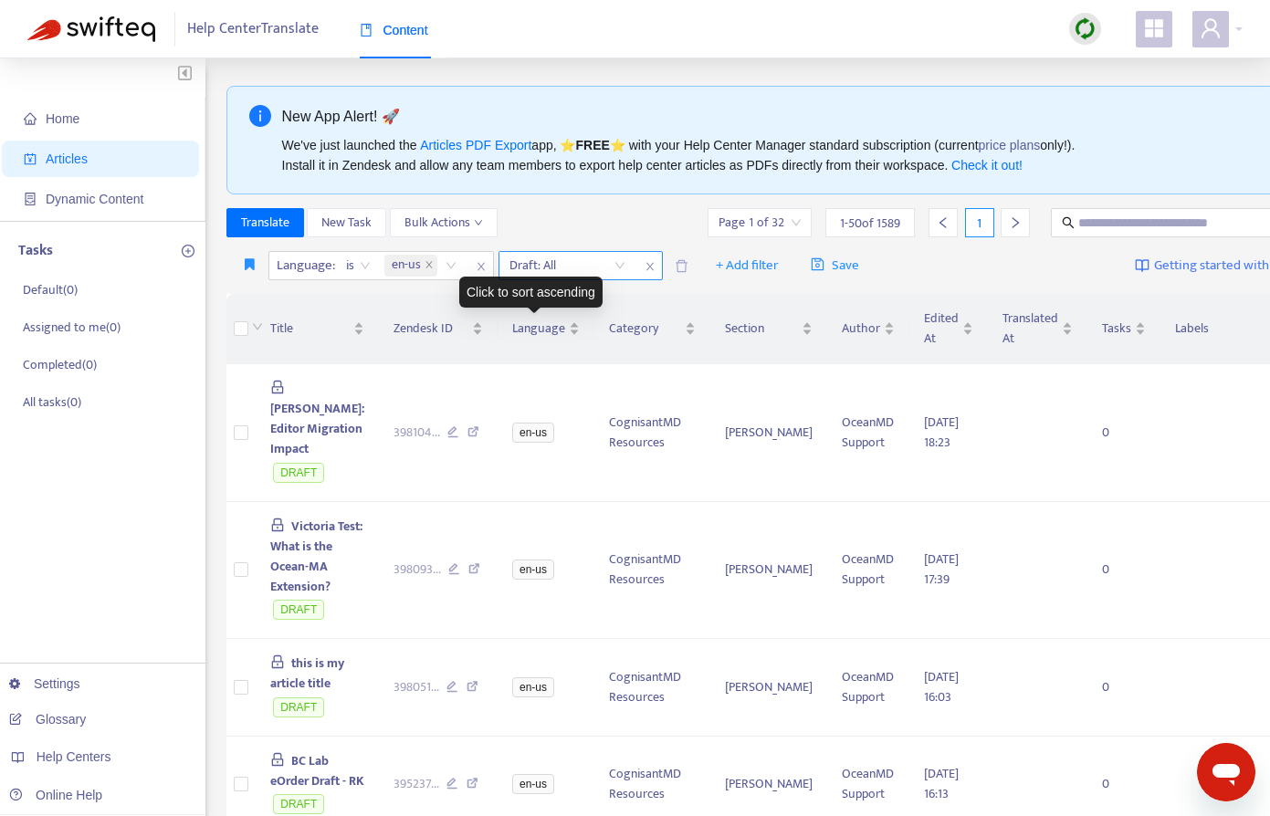
click at [614, 269] on input "search" at bounding box center [568, 265] width 116 height 27
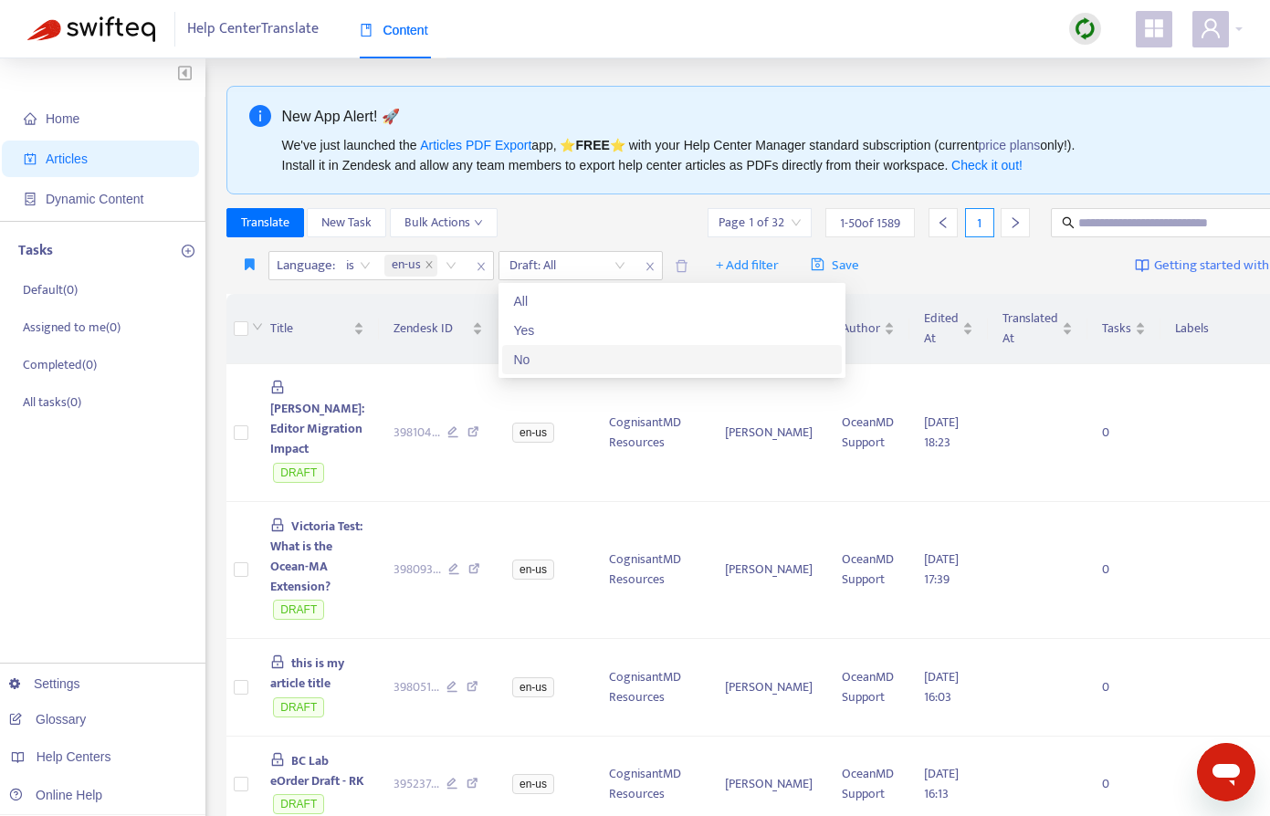
click at [529, 352] on div "No" at bounding box center [672, 360] width 318 height 20
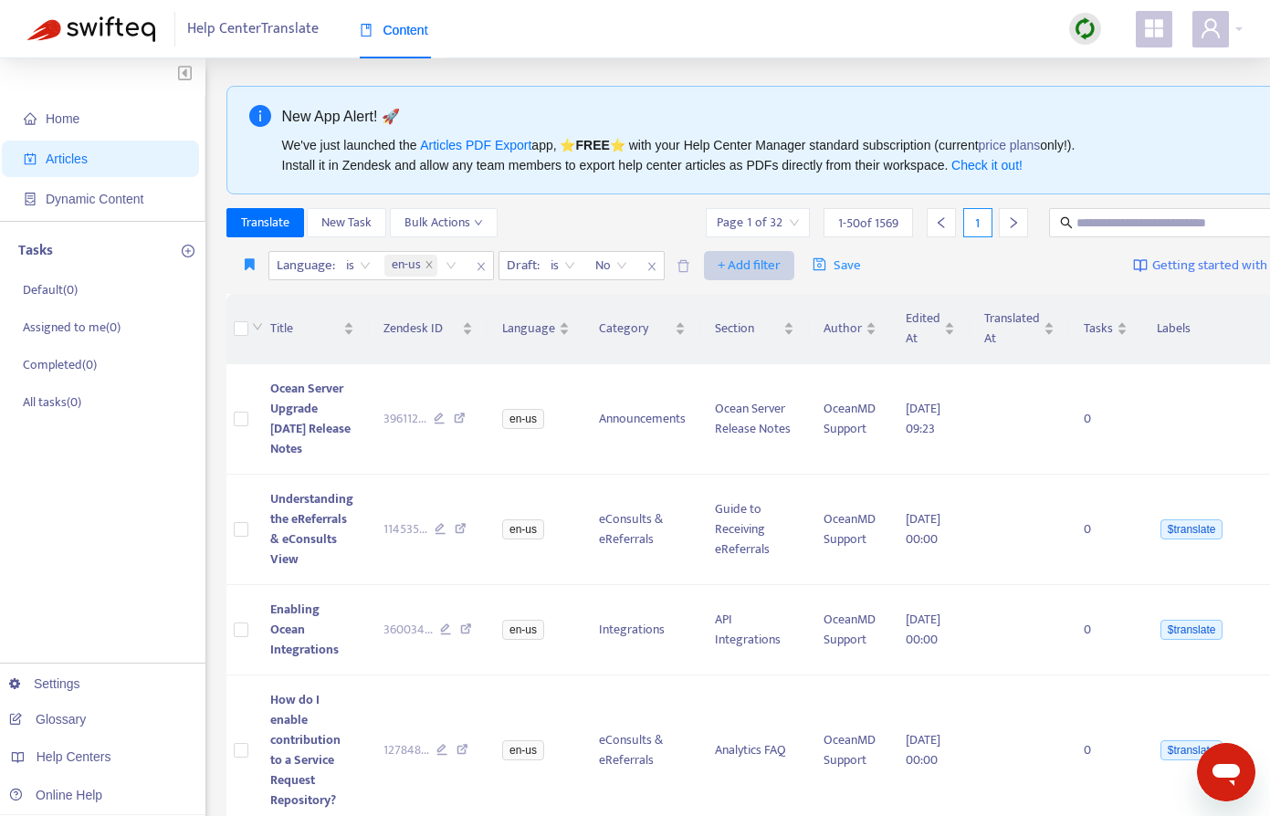
click at [734, 265] on span "+ Add filter" at bounding box center [749, 266] width 63 height 22
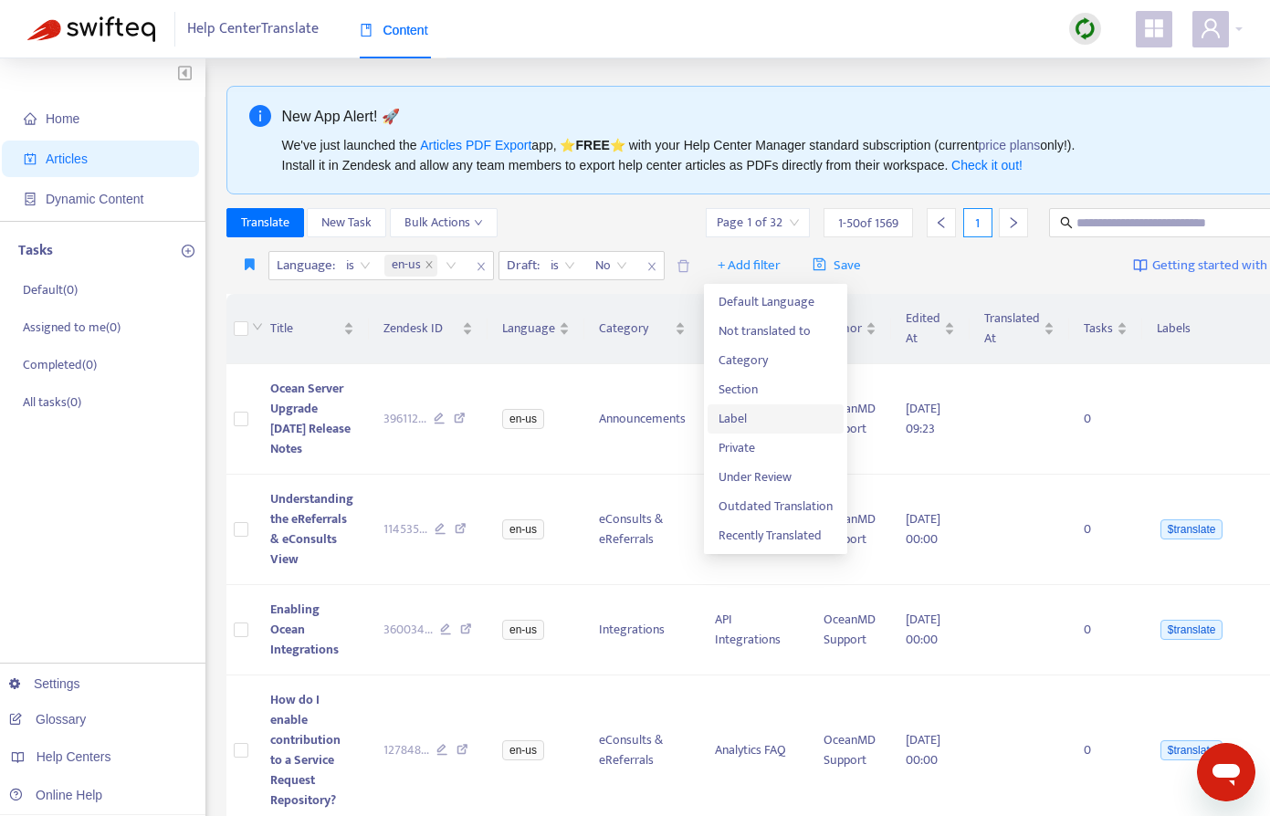
click at [724, 415] on span "Label" at bounding box center [776, 419] width 114 height 20
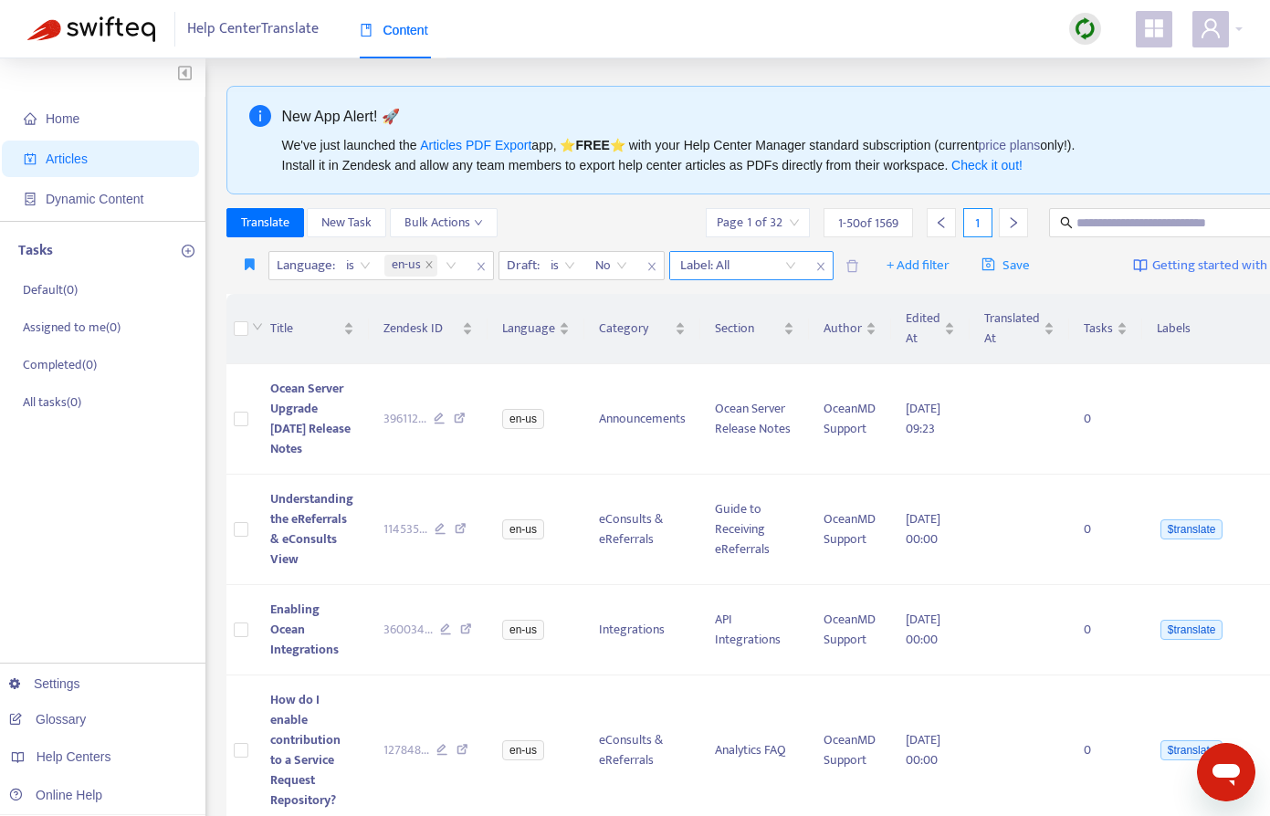
click at [798, 265] on div "Label: All" at bounding box center [738, 265] width 136 height 27
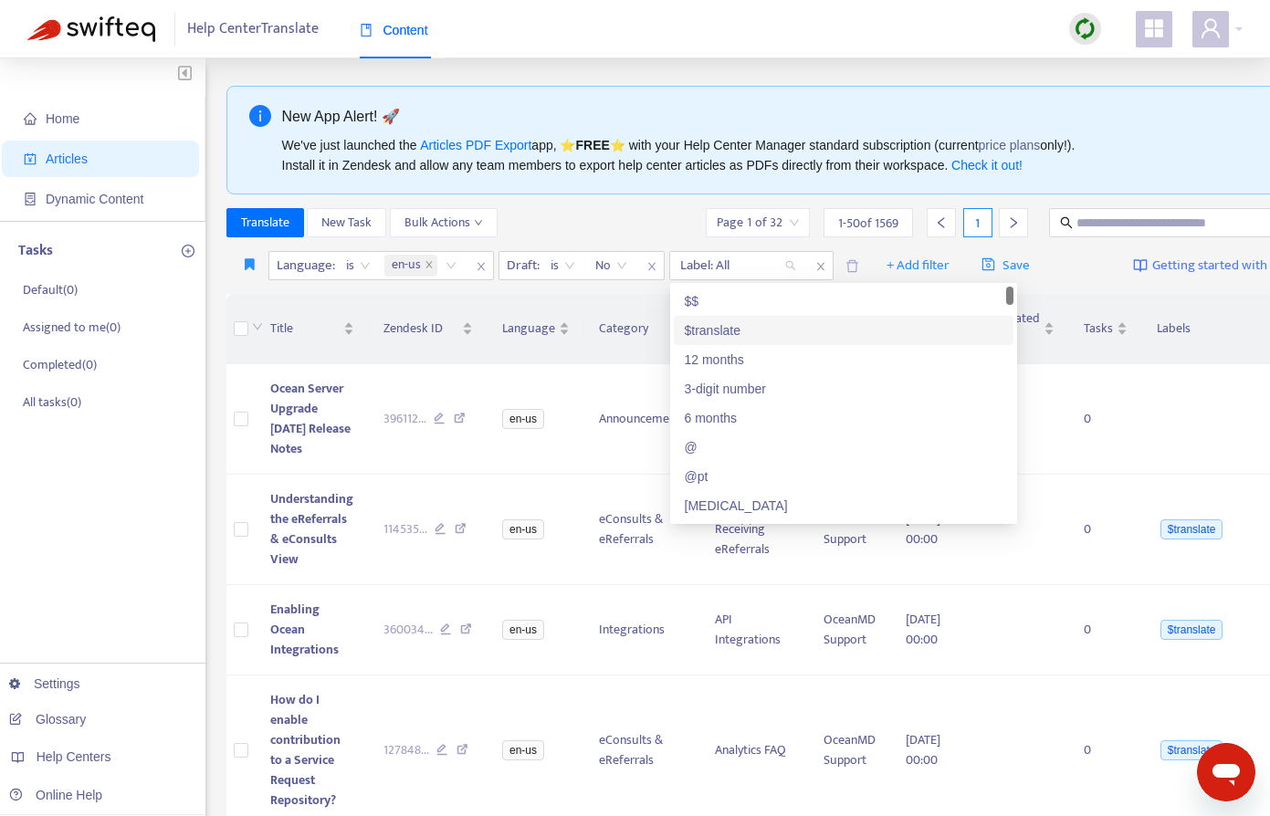
click at [731, 328] on div "$translate" at bounding box center [844, 331] width 318 height 20
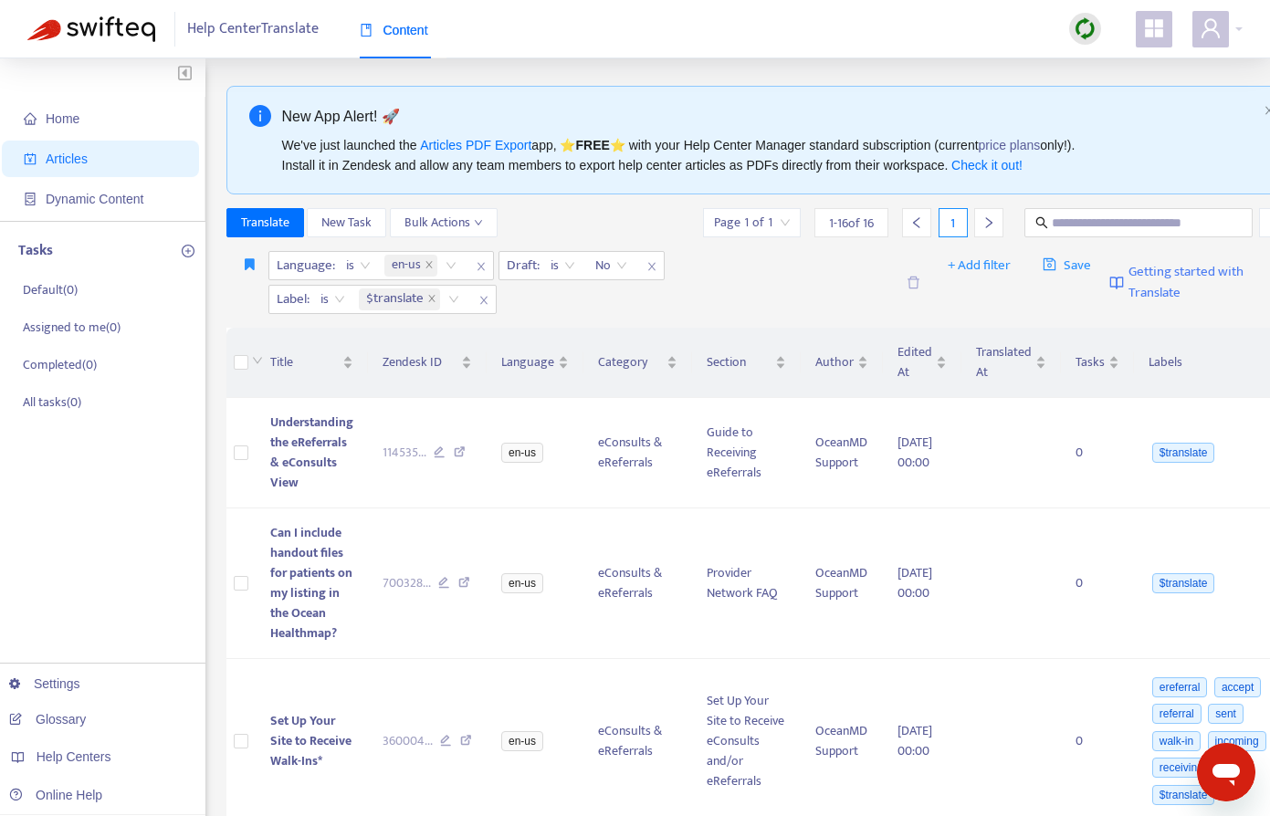
click at [710, 287] on div "Language : is en-us Draft : is No Label : is $translate" at bounding box center [581, 282] width 626 height 63
drag, startPoint x: 830, startPoint y: 222, endPoint x: 900, endPoint y: 222, distance: 70.3
click at [900, 222] on div "Page 1 of 1 1 - 16 of 16 1" at bounding box center [853, 222] width 300 height 29
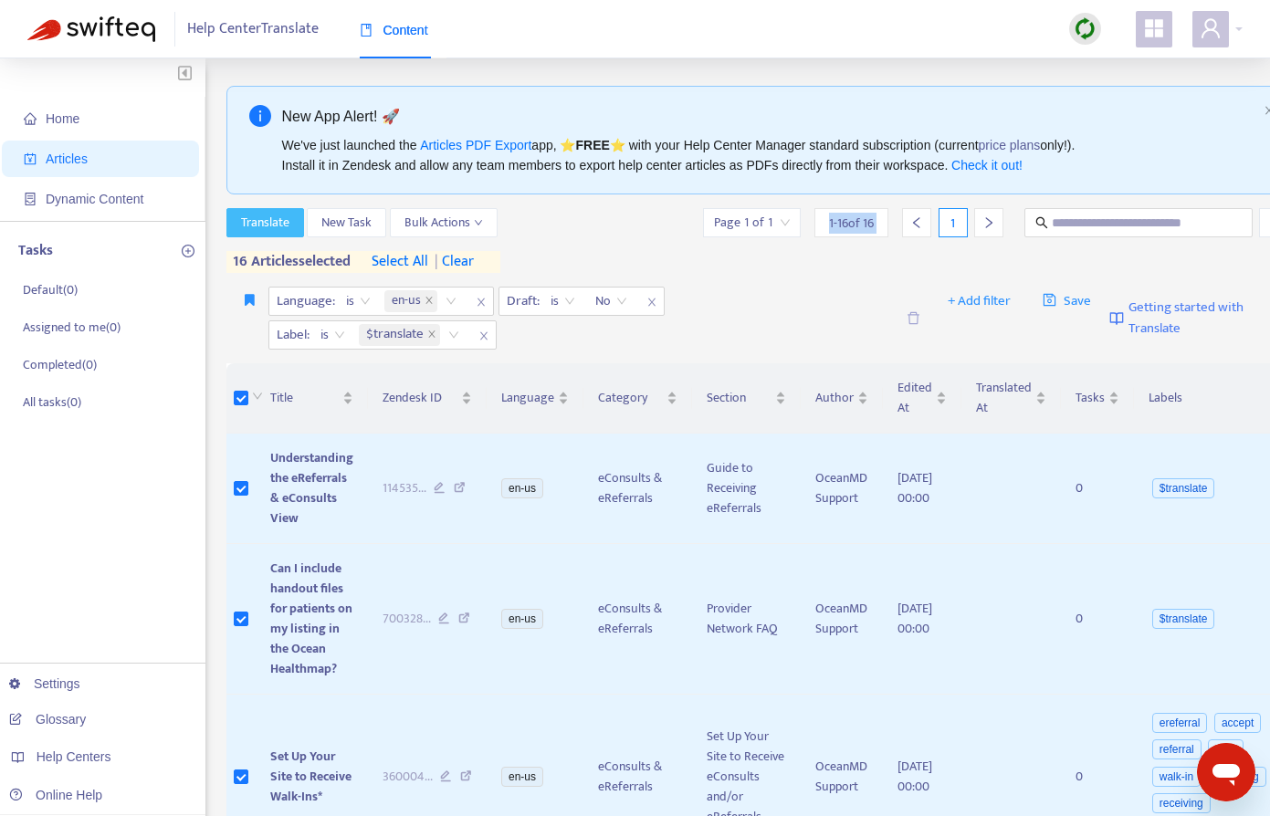
click at [268, 222] on span "Translate" at bounding box center [265, 223] width 48 height 20
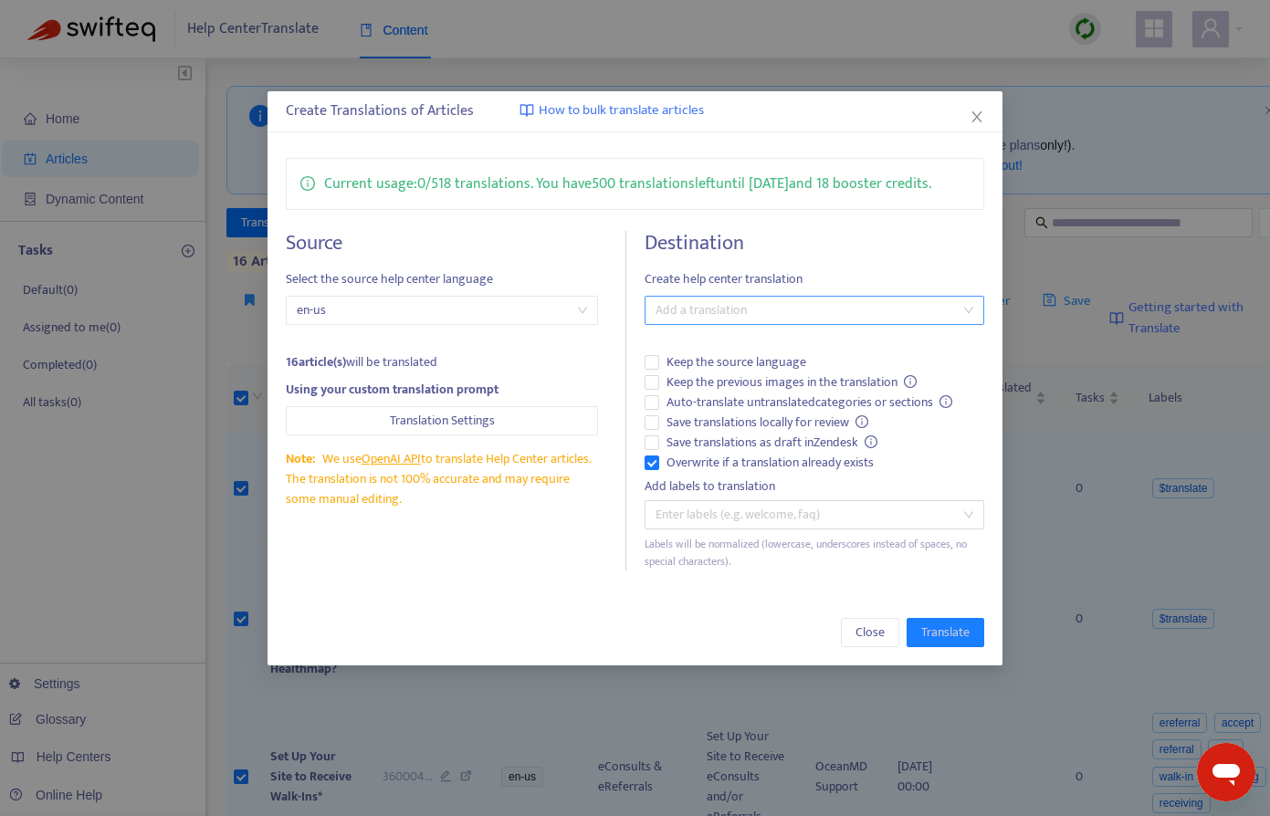
click at [736, 318] on div at bounding box center [805, 311] width 312 height 22
click at [707, 379] on div "French ( fr )" at bounding box center [818, 376] width 318 height 20
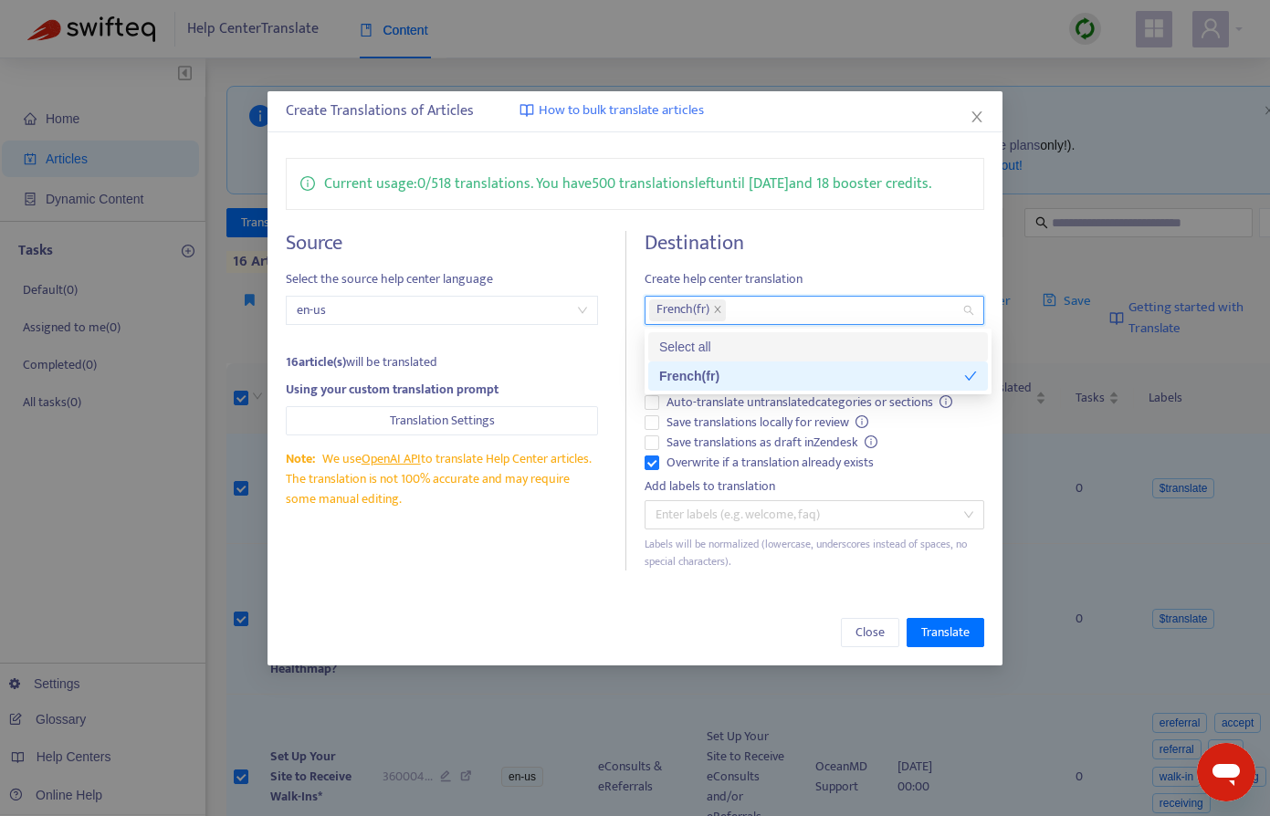
click at [632, 260] on div "Source Select the source help center language en-us 16 article(s) will be trans…" at bounding box center [635, 401] width 699 height 340
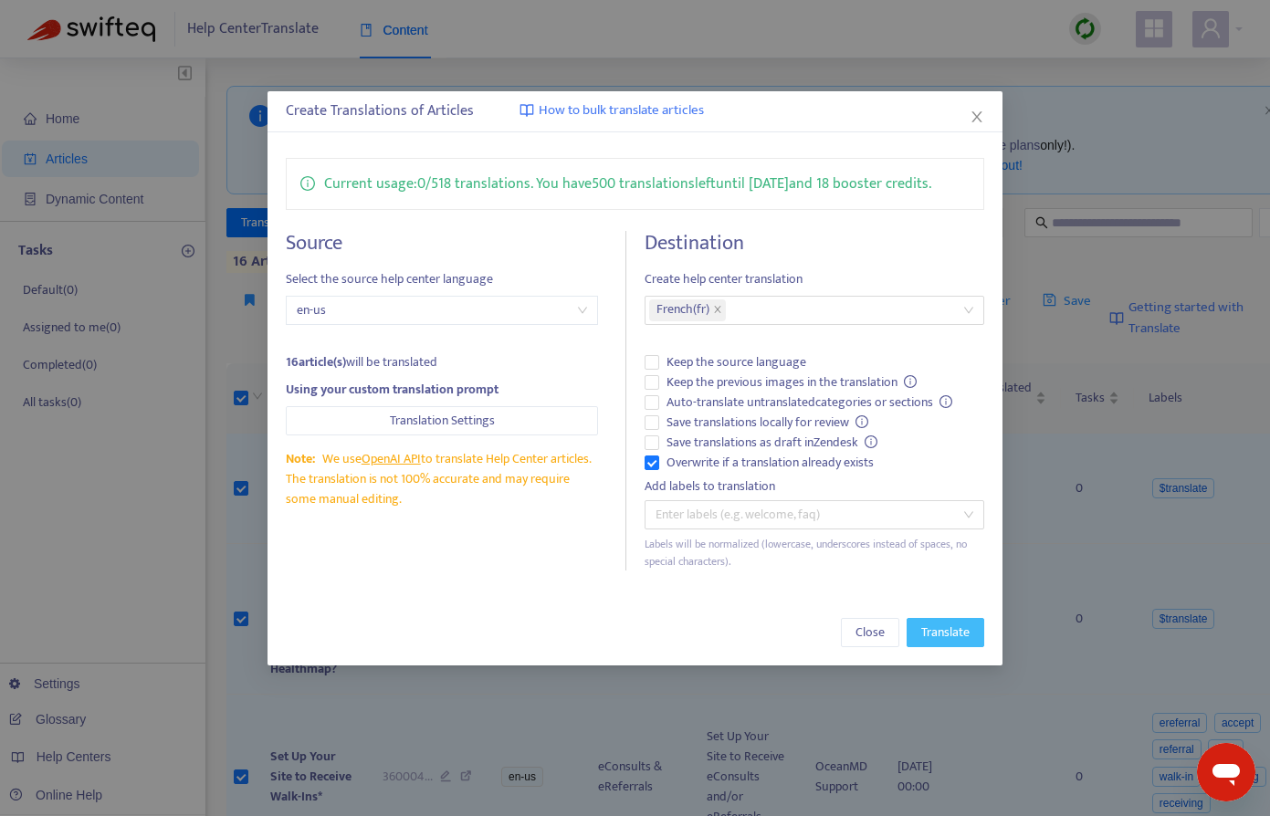
click at [933, 633] on span "Translate" at bounding box center [945, 633] width 48 height 20
